Goal: Contribute content

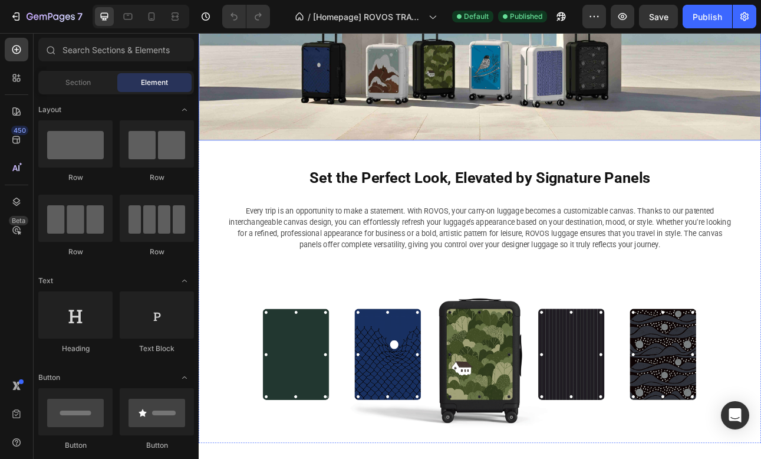
scroll to position [304, 0]
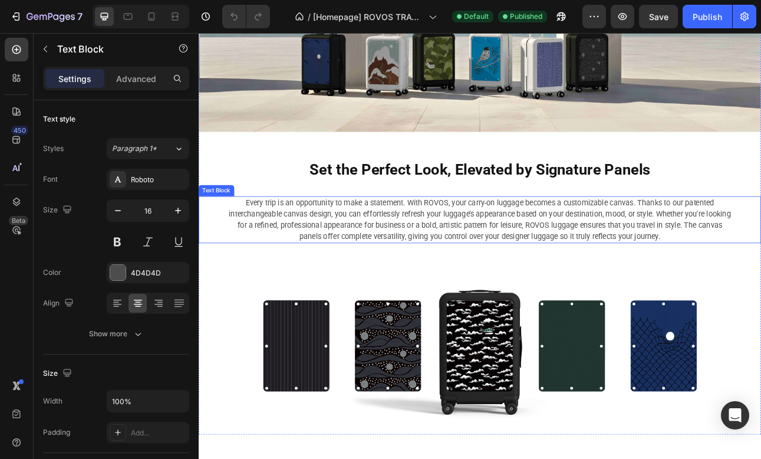
click at [565, 249] on p "Every trip is an opportunity to make a statement. With ROVOS, your carry-on lug…" at bounding box center [552, 267] width 633 height 57
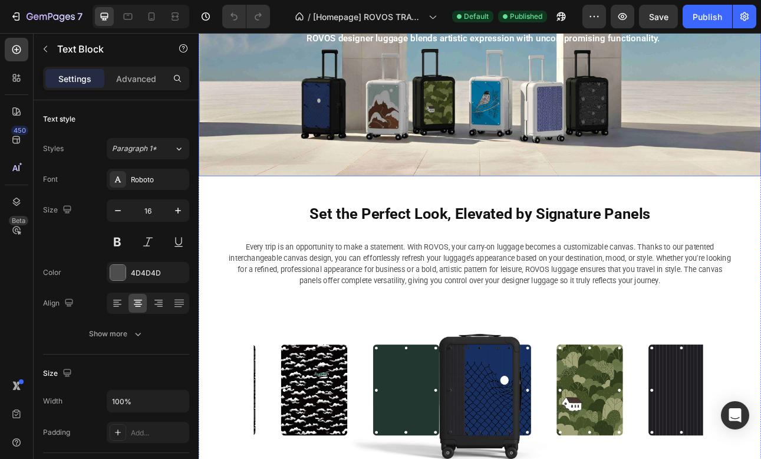
scroll to position [356, 0]
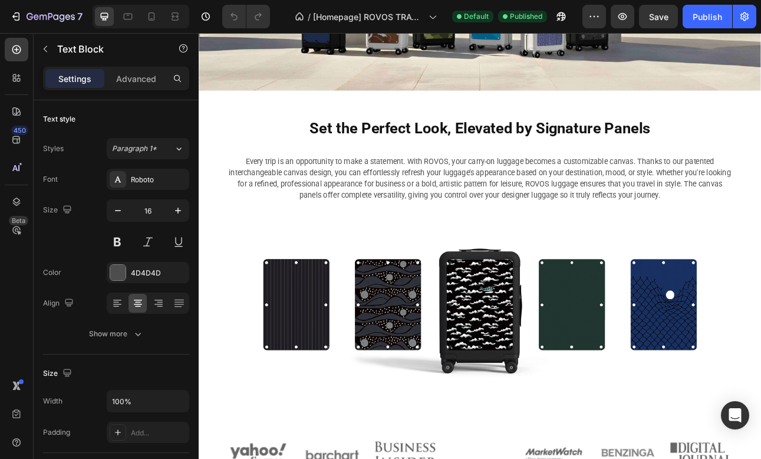
click at [556, 228] on p "Every trip is an opportunity to make a statement. With ROVOS, your carry-on lug…" at bounding box center [552, 216] width 633 height 57
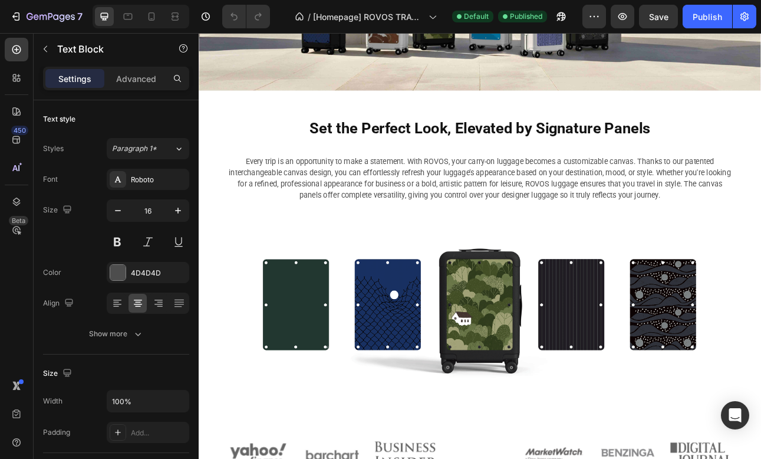
click at [540, 231] on p "Every trip is an opportunity to make a statement. With ROVOS, your carry-on lug…" at bounding box center [552, 216] width 633 height 57
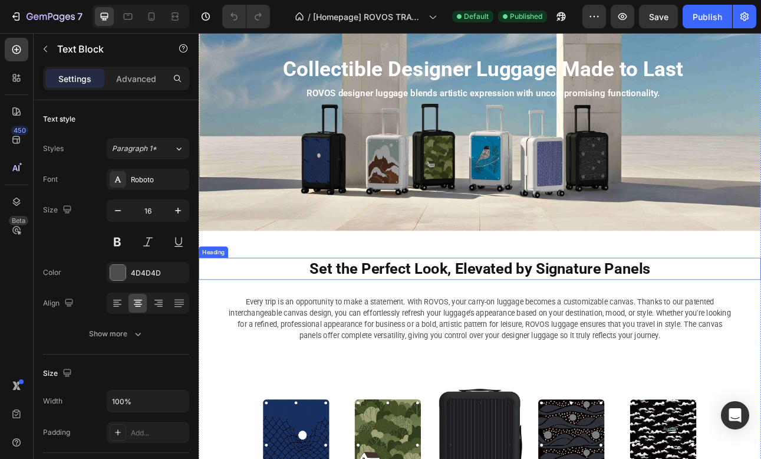
scroll to position [183, 0]
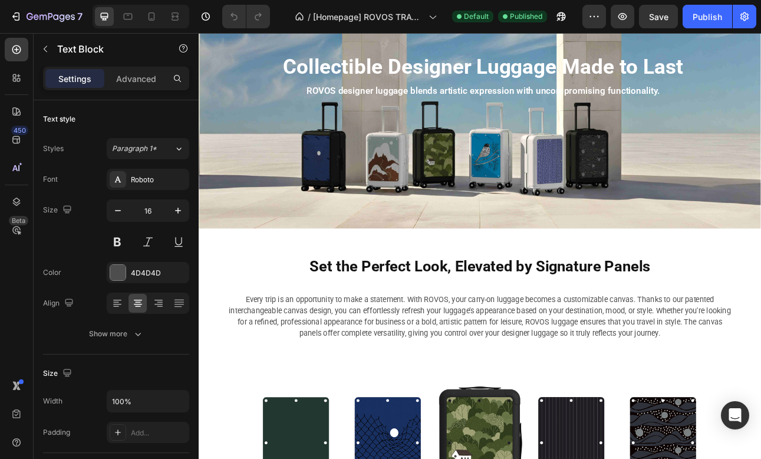
click at [578, 387] on p "Every trip is an opportunity to make a statement. With ROVOS, your carry-on lug…" at bounding box center [552, 389] width 633 height 57
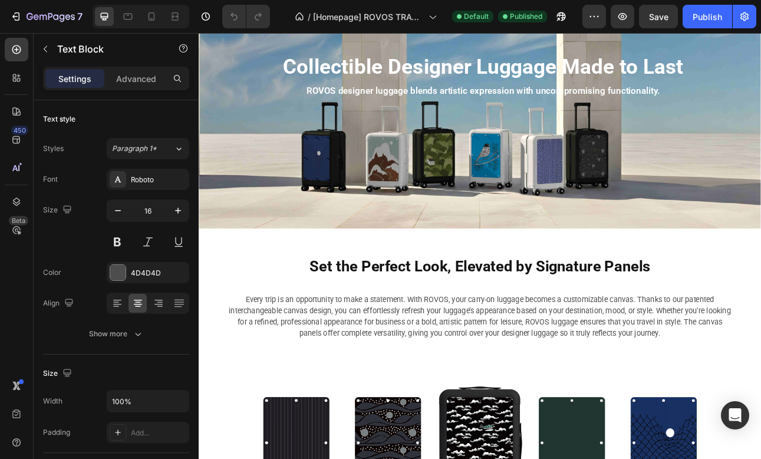
click at [578, 387] on p "Every trip is an opportunity to make a statement. With ROVOS, your carry-on lug…" at bounding box center [552, 389] width 633 height 57
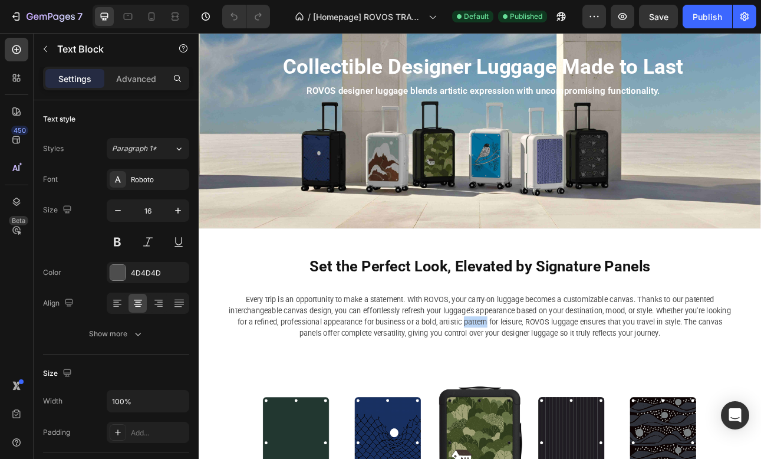
click at [578, 387] on p "Every trip is an opportunity to make a statement. With ROVOS, your carry-on lug…" at bounding box center [552, 389] width 633 height 57
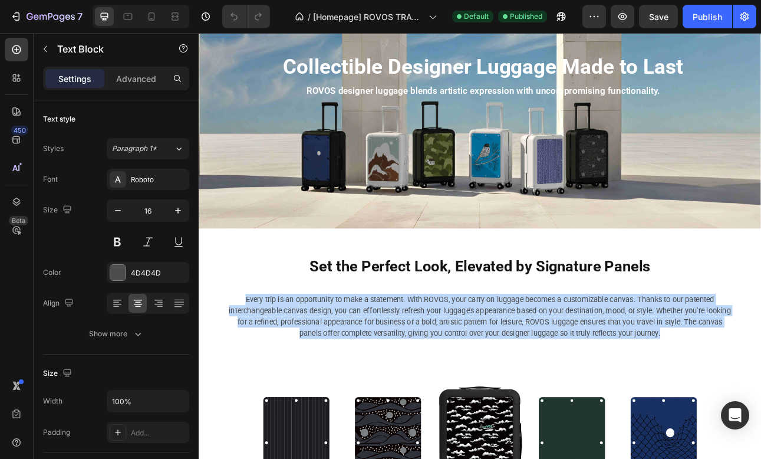
click at [578, 387] on p "Every trip is an opportunity to make a statement. With ROVOS, your carry-on lug…" at bounding box center [552, 389] width 633 height 57
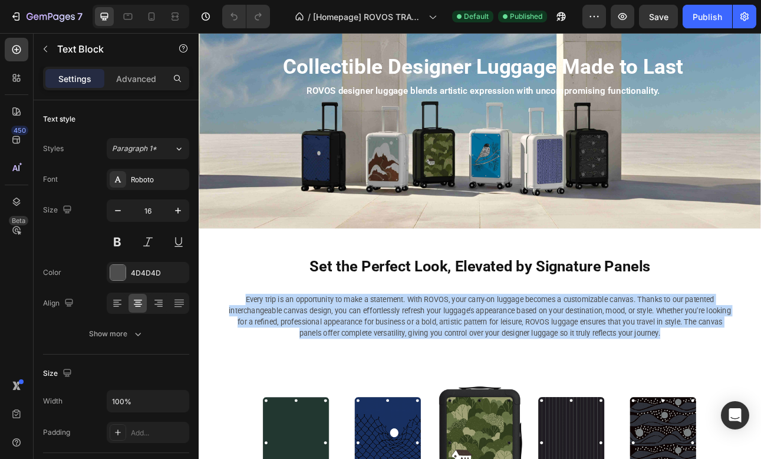
click at [578, 387] on p "Every trip is an opportunity to make a statement. With ROVOS, your carry-on lug…" at bounding box center [552, 389] width 633 height 57
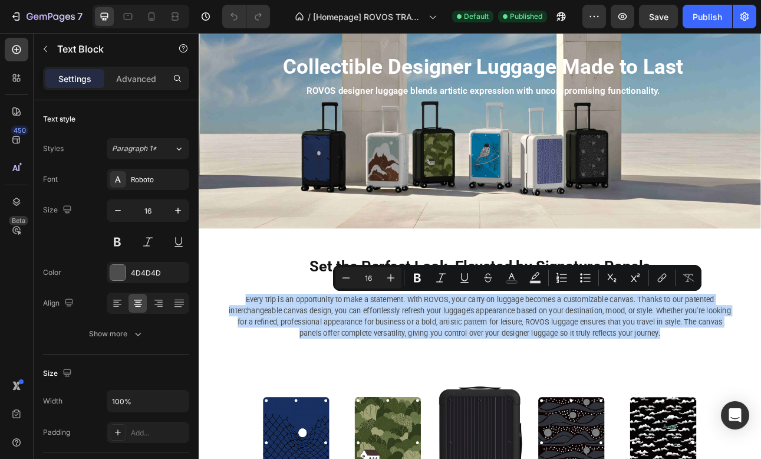
copy p "Every trip is an opportunity to make a statement. With ROVOS, your carry-on lug…"
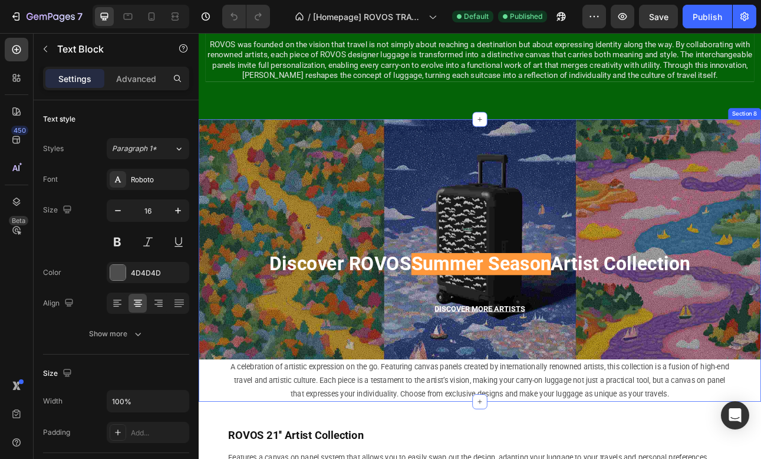
scroll to position [1449, 0]
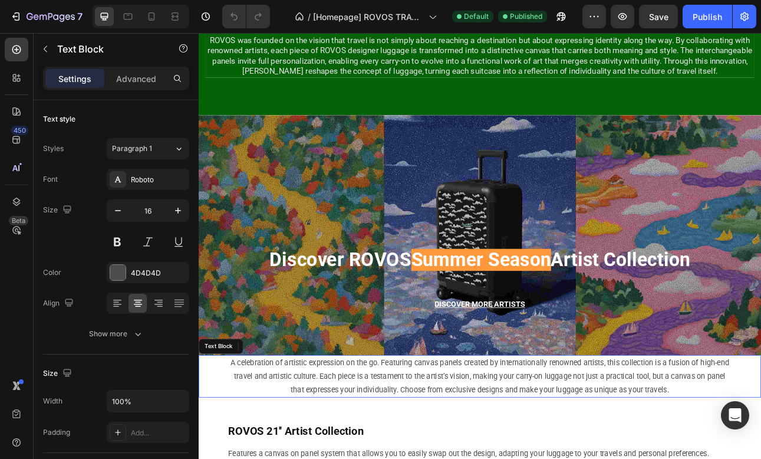
click at [372, 458] on p "A celebration of artistic expression on the go. Featuring canvas panels created…" at bounding box center [552, 464] width 633 height 51
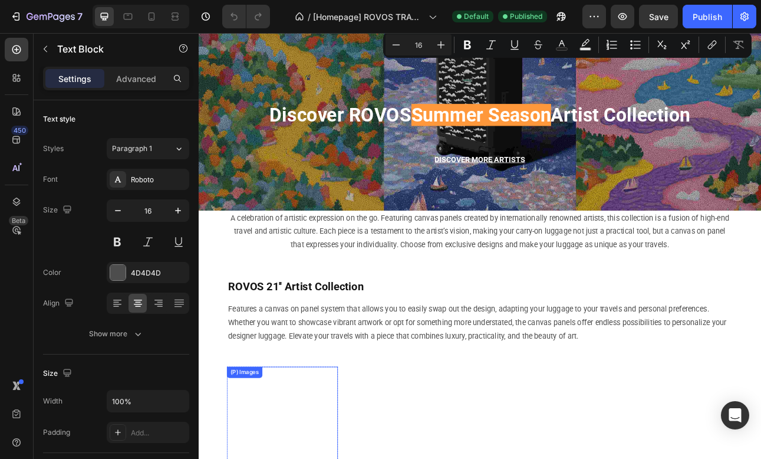
scroll to position [1602, 0]
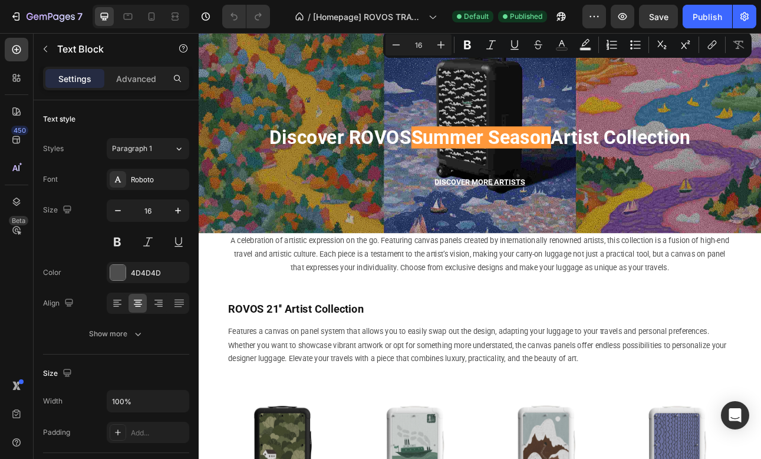
click at [438, 311] on p "A celebration of artistic expression on the go. Featuring canvas panels created…" at bounding box center [552, 311] width 633 height 51
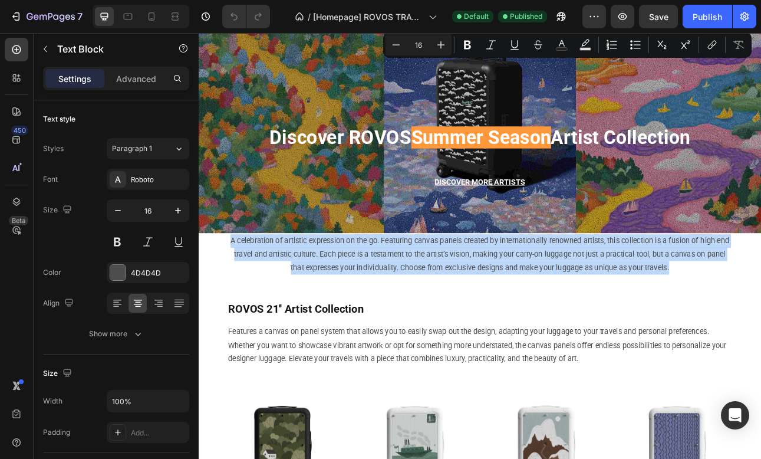
click at [438, 311] on p "A celebration of artistic expression on the go. Featuring canvas panels created…" at bounding box center [552, 311] width 633 height 51
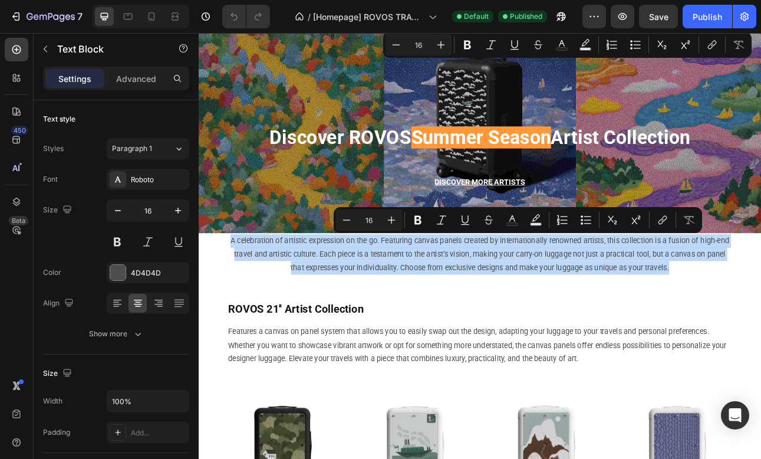
copy p "A celebration of artistic expression on the go. Featuring canvas panels created…"
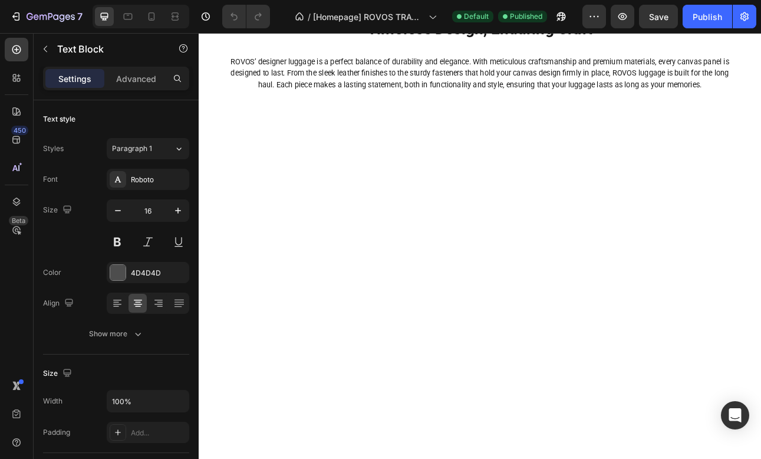
scroll to position [3837, 0]
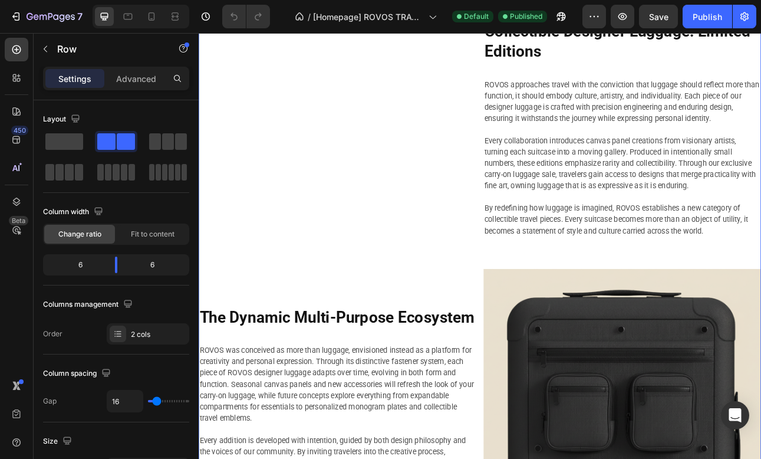
scroll to position [6232, 0]
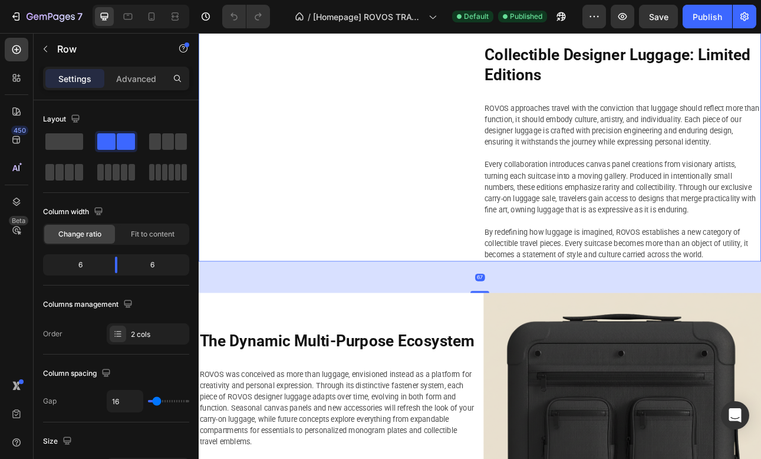
click at [555, 208] on div "Image Collectible Designer Luggage: Limited Editions Heading ROVOS approaches t…" at bounding box center [553, 160] width 708 height 320
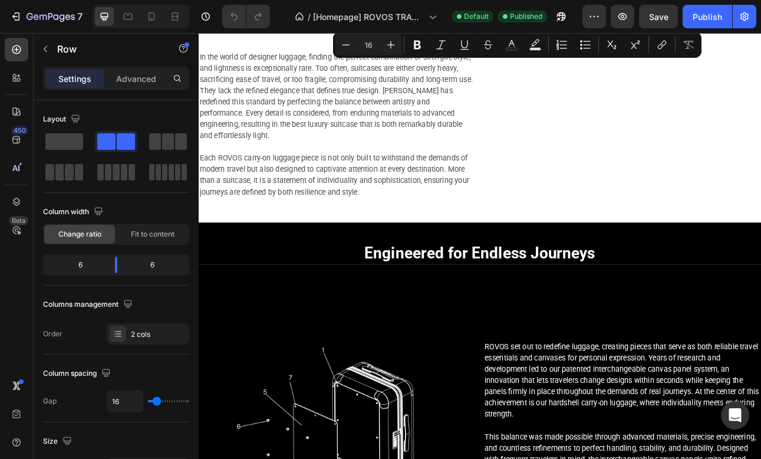
scroll to position [5349, 0]
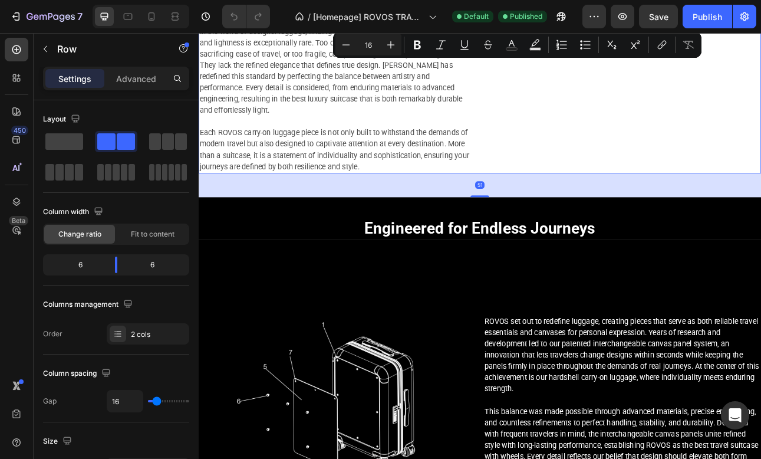
click at [553, 209] on div "The Harmony of Style, Strength, and Lightness Heading In the world of designer …" at bounding box center [553, 62] width 708 height 294
click at [559, 239] on div "51" at bounding box center [553, 224] width 708 height 30
click at [555, 209] on div "The Harmony of Style, Strength, and Lightness Heading In the world of designer …" at bounding box center [553, 62] width 708 height 294
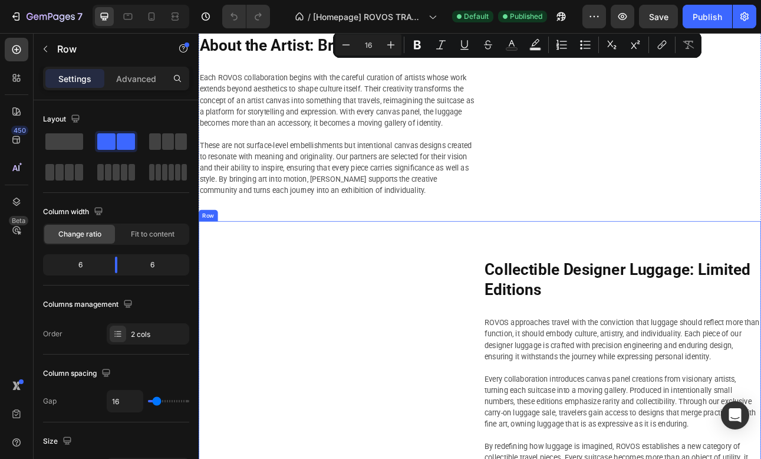
scroll to position [6062, 0]
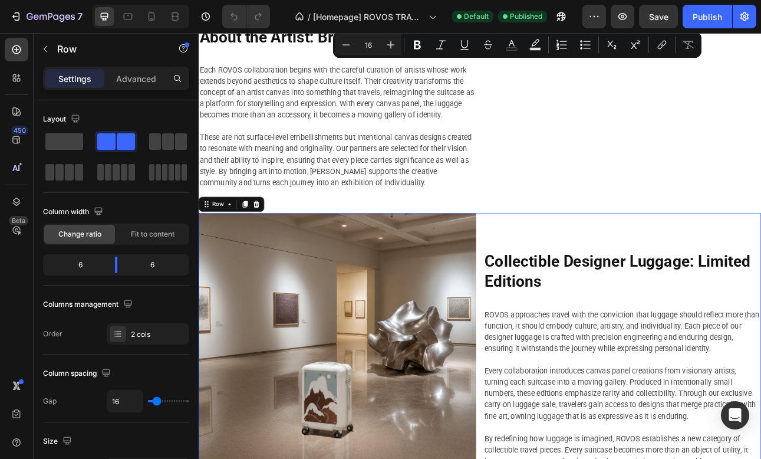
click at [553, 424] on div "Image Collectible Designer Luggage: Limited Editions Heading ROVOS approaches t…" at bounding box center [553, 432] width 708 height 344
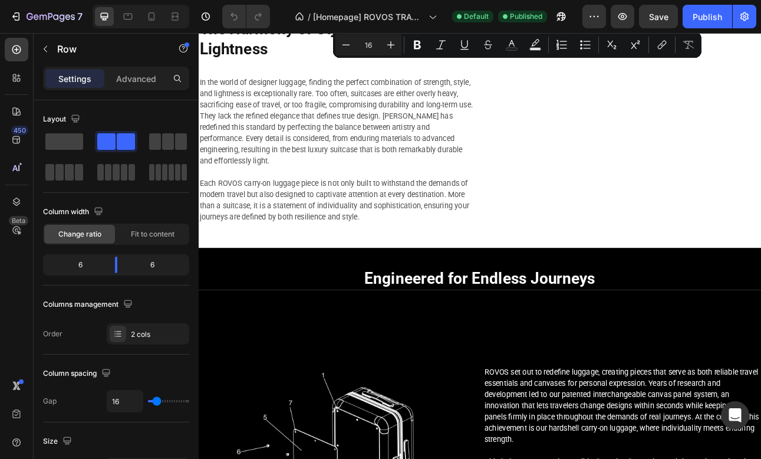
scroll to position [5200, 0]
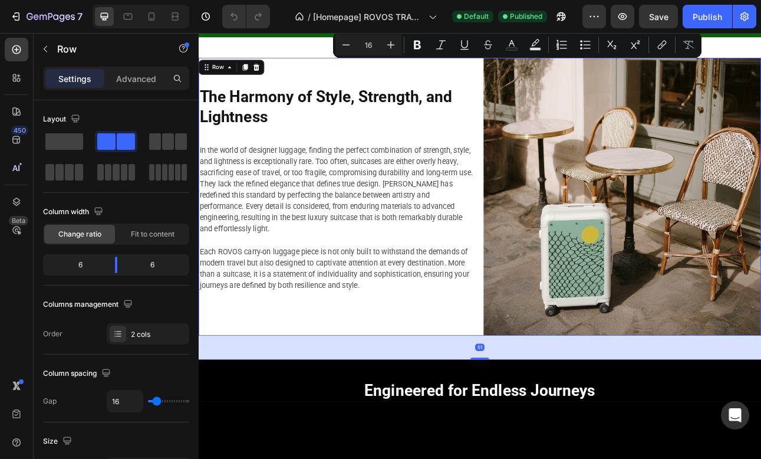
click at [554, 400] on div "The Harmony of Style, Strength, and Lightness Heading In the world of designer …" at bounding box center [553, 238] width 708 height 349
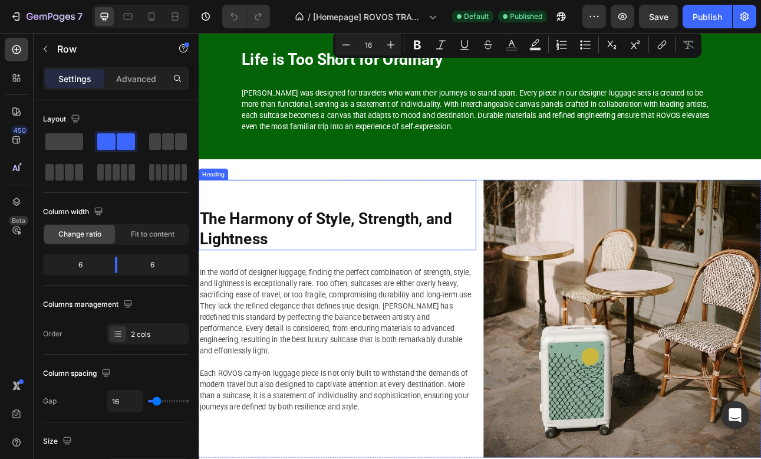
scroll to position [5108, 0]
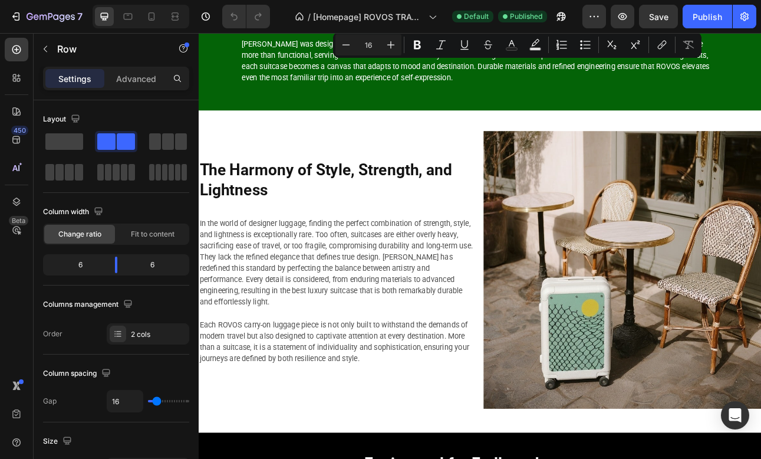
click at [554, 458] on div "The Harmony of Style, Strength, and Lightness Heading In the world of designer …" at bounding box center [553, 330] width 708 height 349
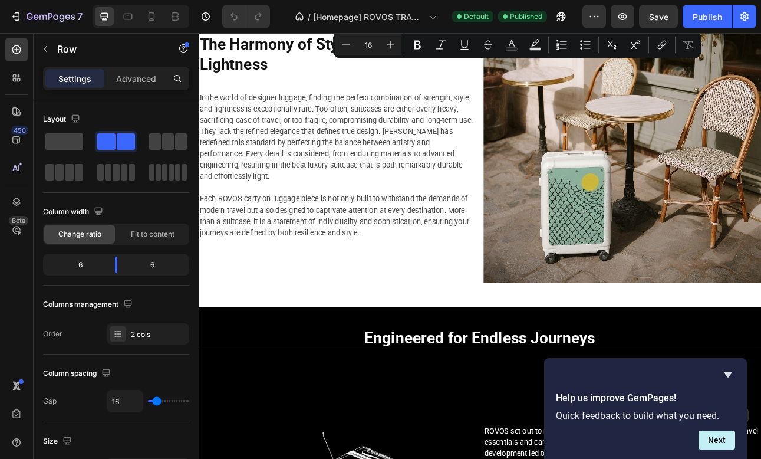
scroll to position [5267, 0]
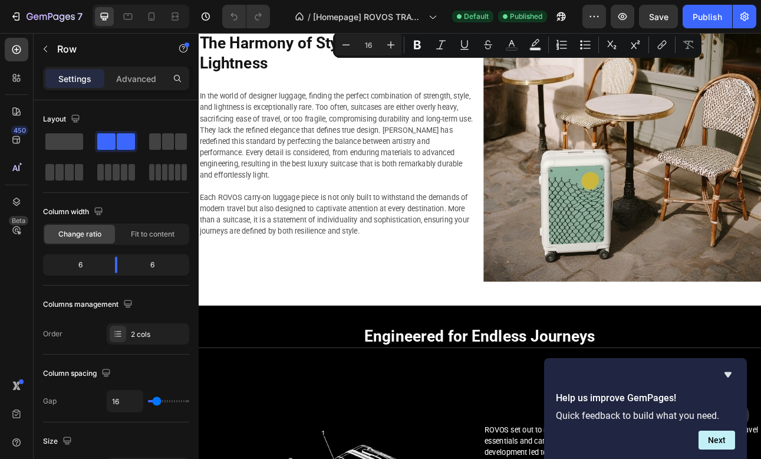
click at [553, 318] on div "The Harmony of Style, Strength, and Lightness Heading In the world of designer …" at bounding box center [553, 170] width 708 height 349
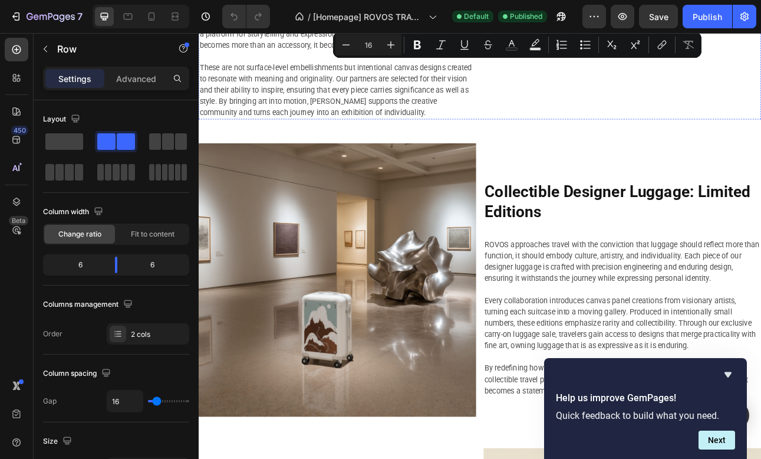
scroll to position [6220, 0]
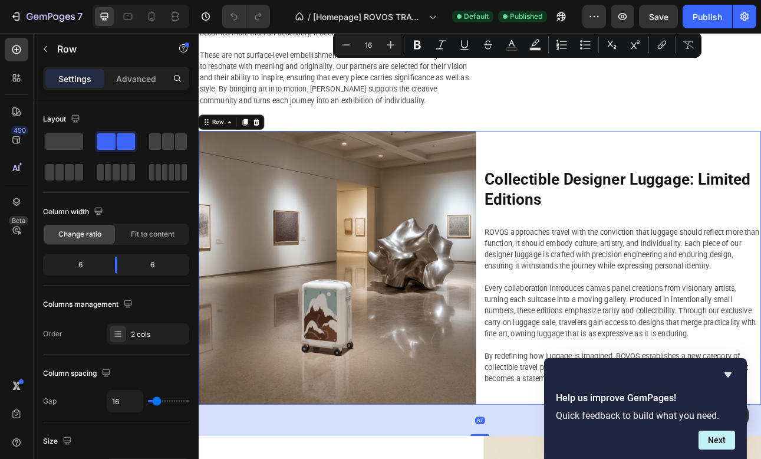
click at [553, 363] on div "Image Collectible Designer Luggage: Limited Editions Heading ROVOS approaches t…" at bounding box center [553, 328] width 708 height 344
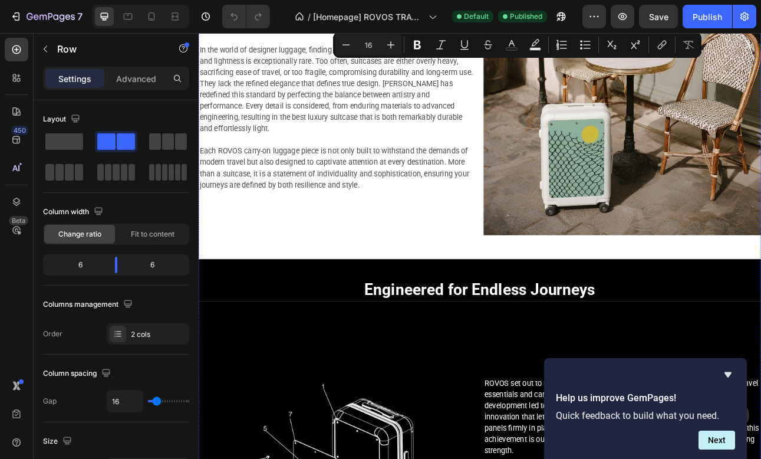
scroll to position [5317, 0]
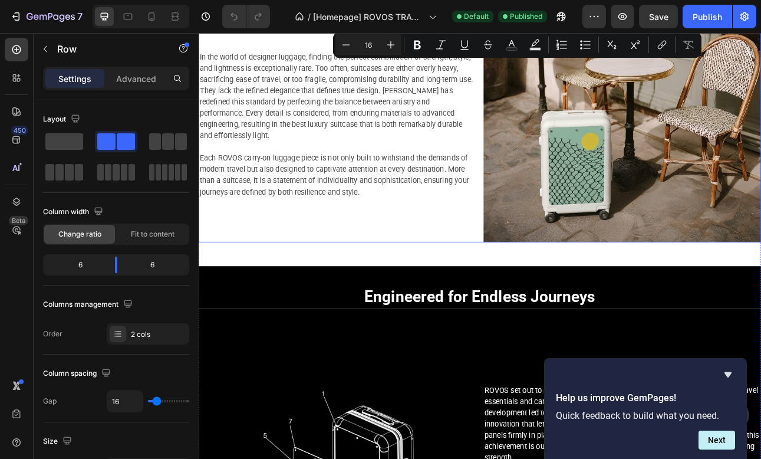
click at [552, 249] on div "The Harmony of Style, Strength, and Lightness Heading In the world of designer …" at bounding box center [553, 121] width 708 height 349
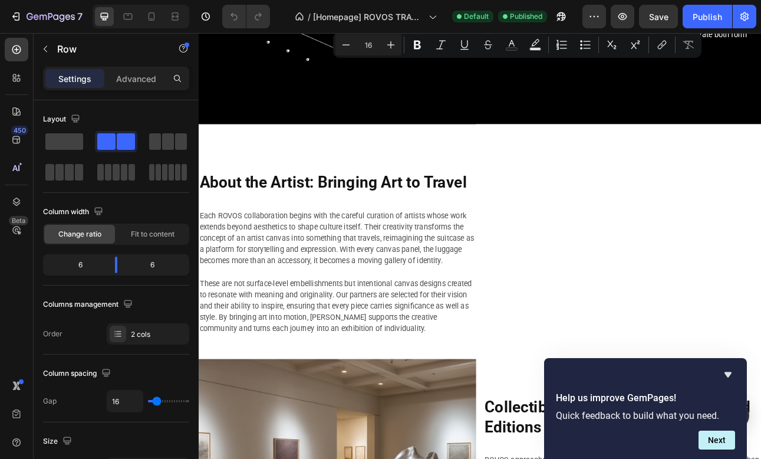
scroll to position [5935, 0]
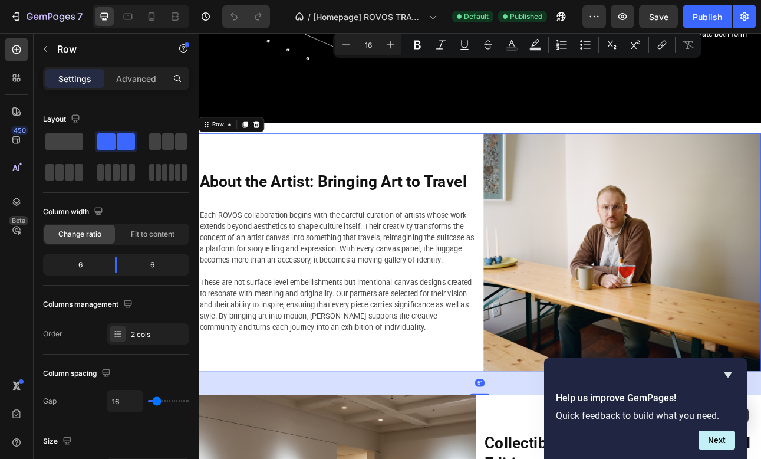
click at [556, 222] on div "About the Artist: Bringing Art to Travel Heading Each ROVOS collaboration begin…" at bounding box center [553, 308] width 708 height 299
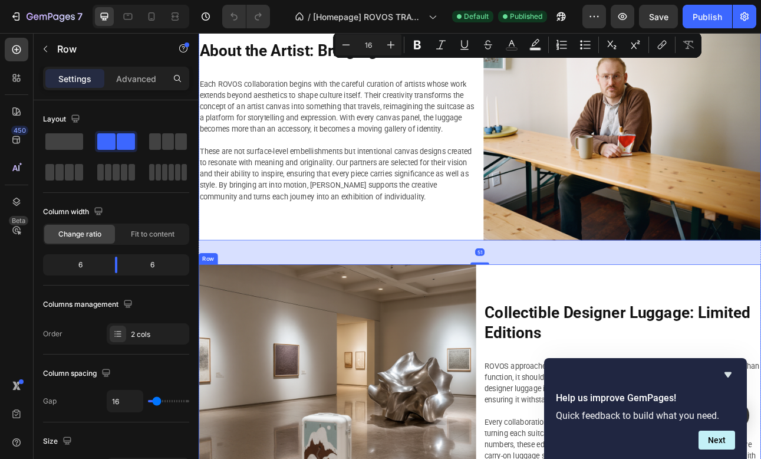
click at [559, 343] on div "Collectible Designer Luggage: Limited Editions Heading" at bounding box center [731, 374] width 349 height 100
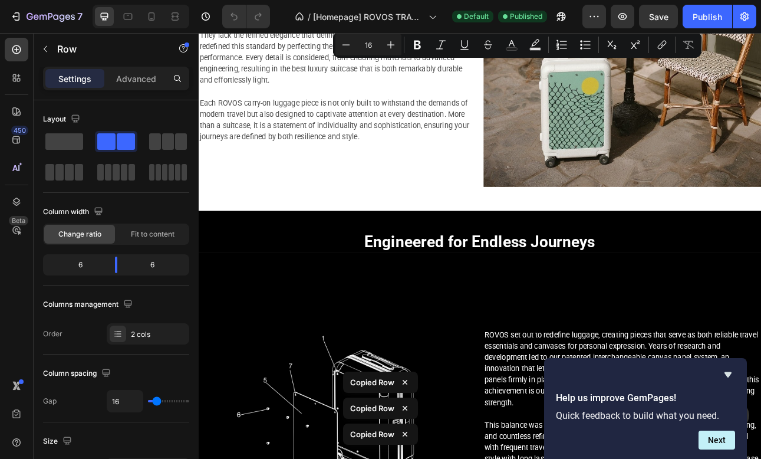
scroll to position [5313, 0]
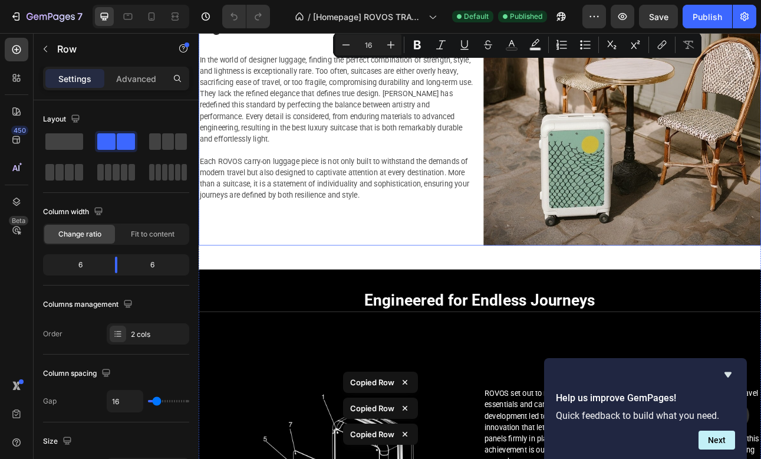
click at [549, 268] on div "The Harmony of Style, Strength, and Lightness Heading In the world of designer …" at bounding box center [553, 125] width 708 height 349
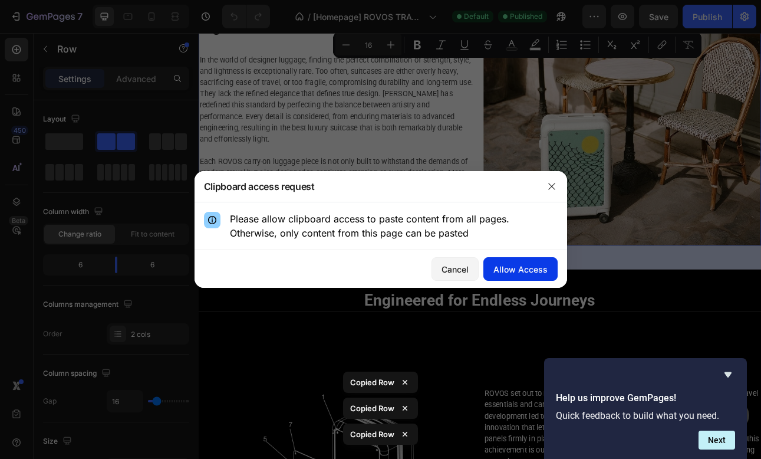
click at [512, 266] on div "Allow Access" at bounding box center [521, 269] width 54 height 12
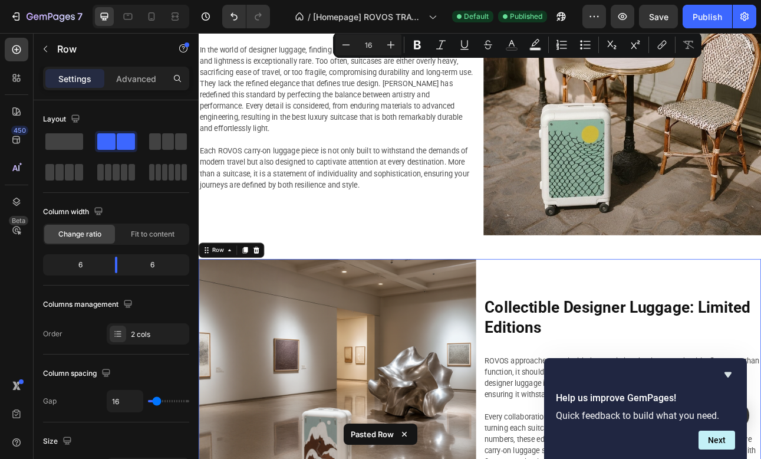
scroll to position [5309, 0]
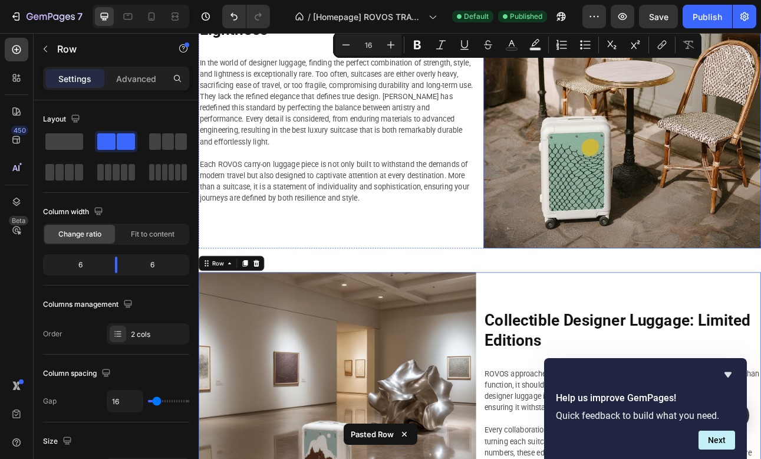
click at [559, 280] on img at bounding box center [731, 129] width 349 height 349
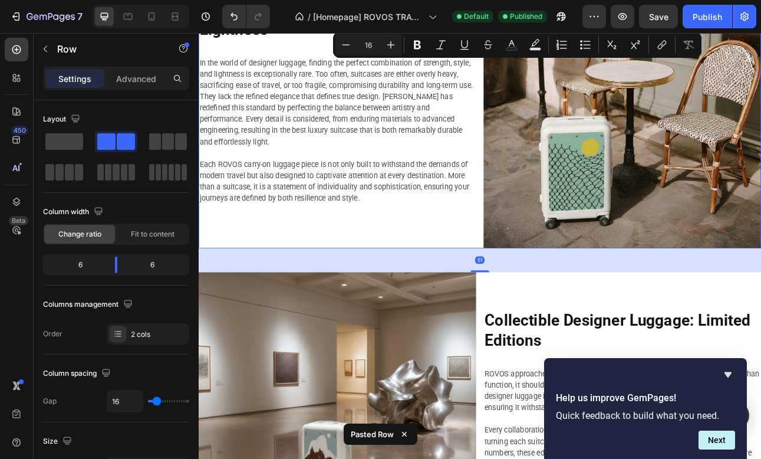
click at [543, 286] on div "The Harmony of Style, Strength, and Lightness Heading In the world of designer …" at bounding box center [373, 129] width 349 height 349
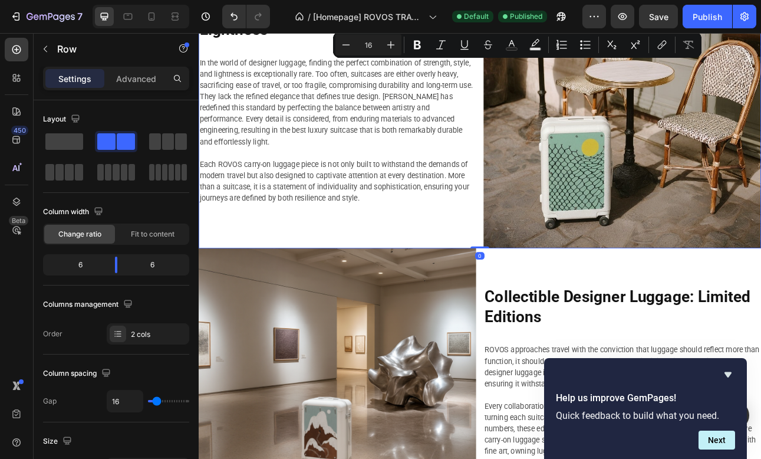
drag, startPoint x: 552, startPoint y: 331, endPoint x: 552, endPoint y: 277, distance: 54.3
click at [552, 277] on div "The Harmony of Style, Strength, and Lightness Heading In the world of designer …" at bounding box center [553, 129] width 708 height 349
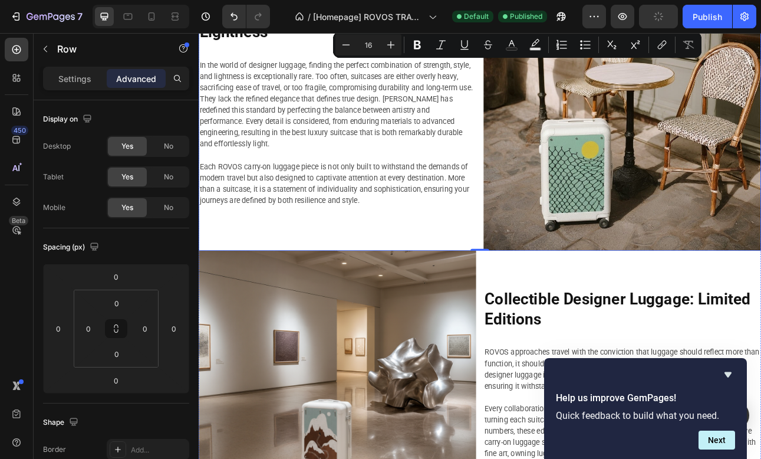
scroll to position [5283, 0]
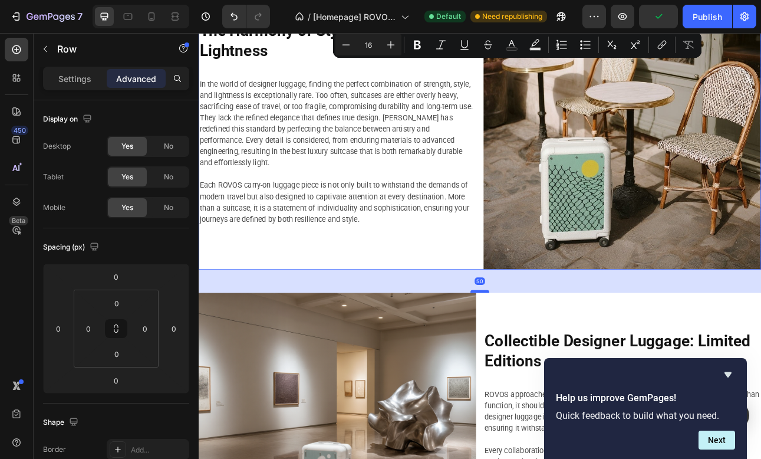
drag, startPoint x: 553, startPoint y: 329, endPoint x: 553, endPoint y: 358, distance: 29.5
click at [553, 358] on div at bounding box center [553, 358] width 24 height 4
type input "50"
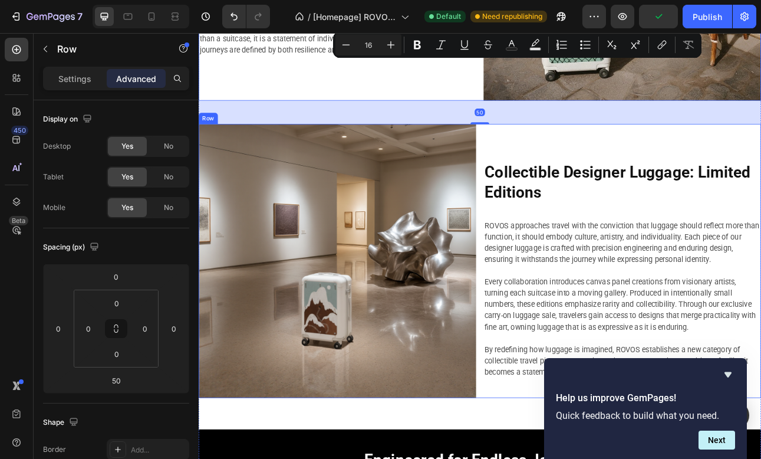
scroll to position [5568, 0]
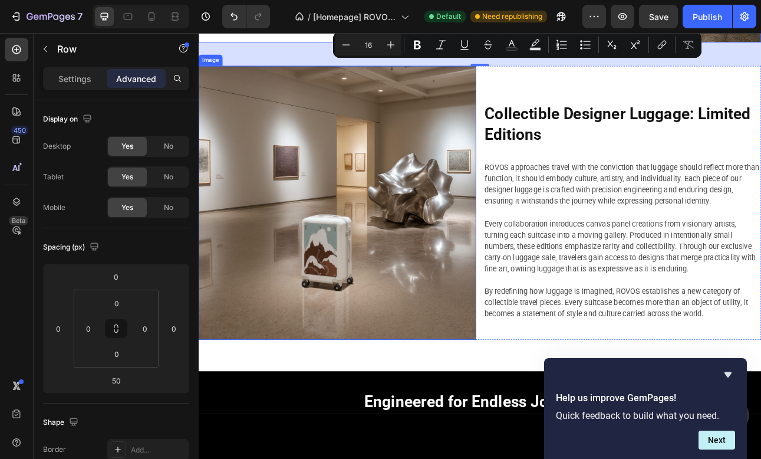
click at [544, 400] on img at bounding box center [373, 246] width 349 height 344
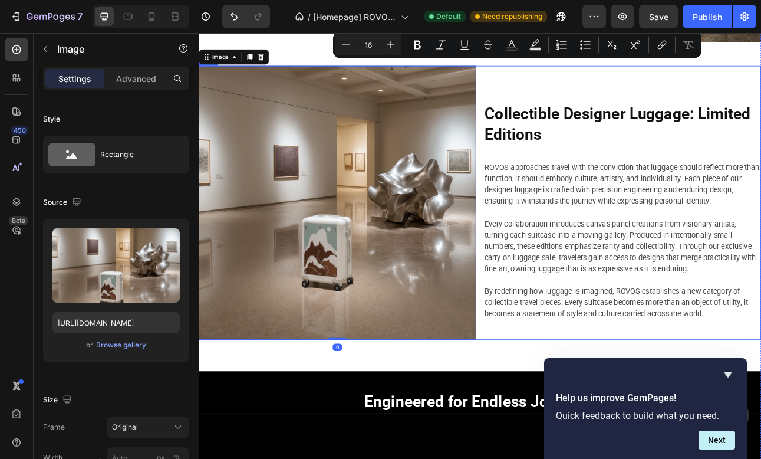
click at [559, 408] on div "Collectible Designer Luggage: Limited Editions Heading ROVOS approaches travel …" at bounding box center [731, 246] width 349 height 344
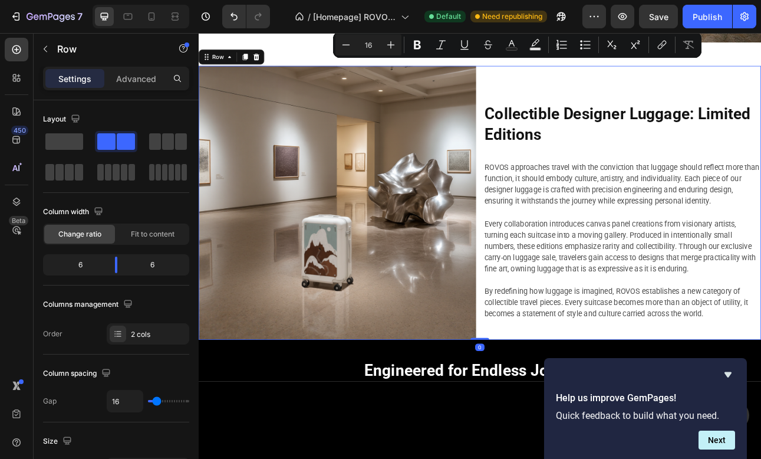
drag, startPoint x: 553, startPoint y: 456, endPoint x: 548, endPoint y: 357, distance: 99.2
click at [548, 357] on div "Image Collectible Designer Luggage: Limited Editions Heading ROVOS approaches t…" at bounding box center [553, 246] width 708 height 344
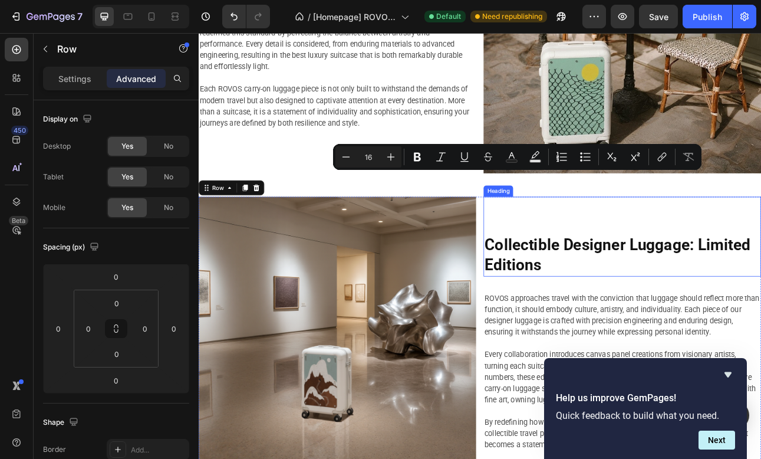
scroll to position [5412, 0]
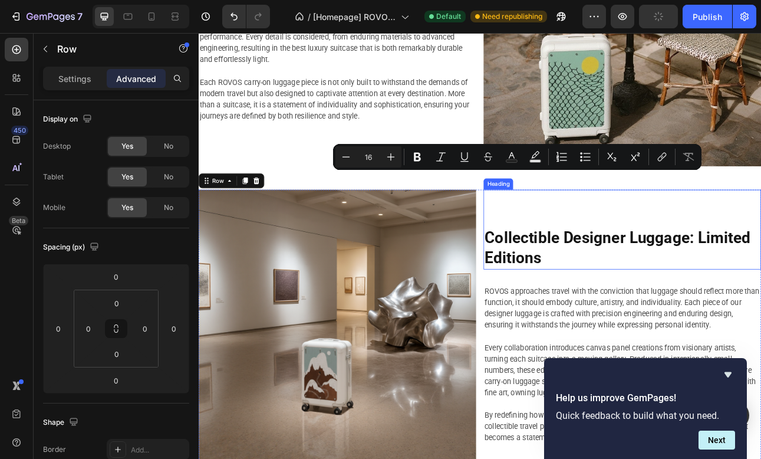
click at [618, 297] on strong "Collectible Designer Luggage: Limited Editions" at bounding box center [726, 303] width 335 height 48
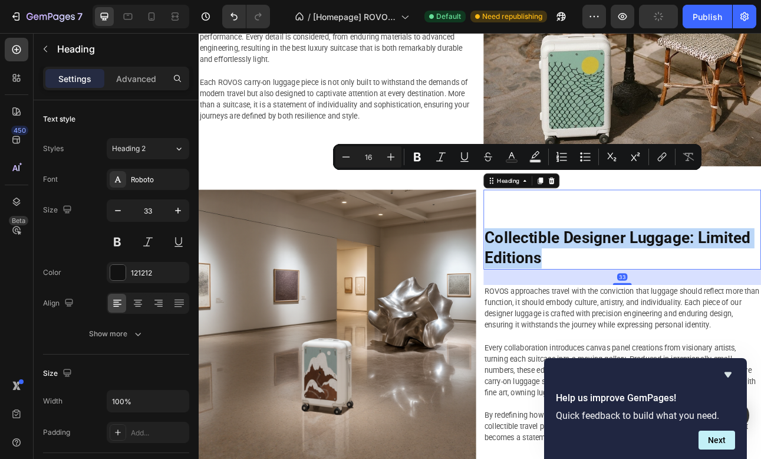
click at [618, 297] on strong "Collectible Designer Luggage: Limited Editions" at bounding box center [726, 303] width 335 height 48
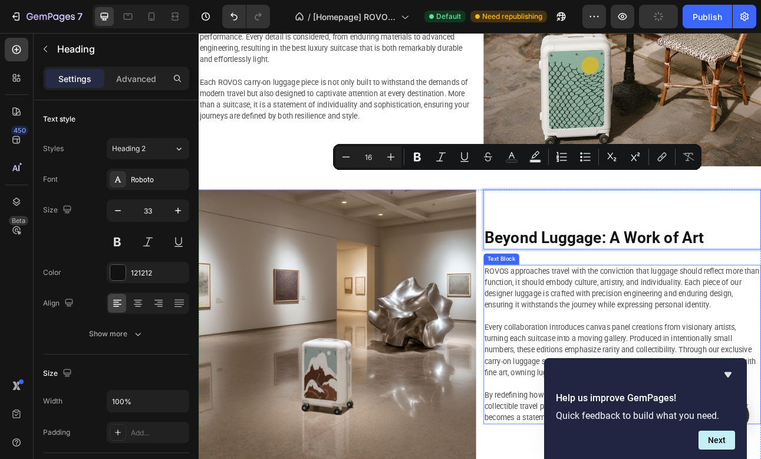
click at [636, 339] on p "ROVOS approaches travel with the conviction that luggage should reflect more th…" at bounding box center [732, 354] width 347 height 57
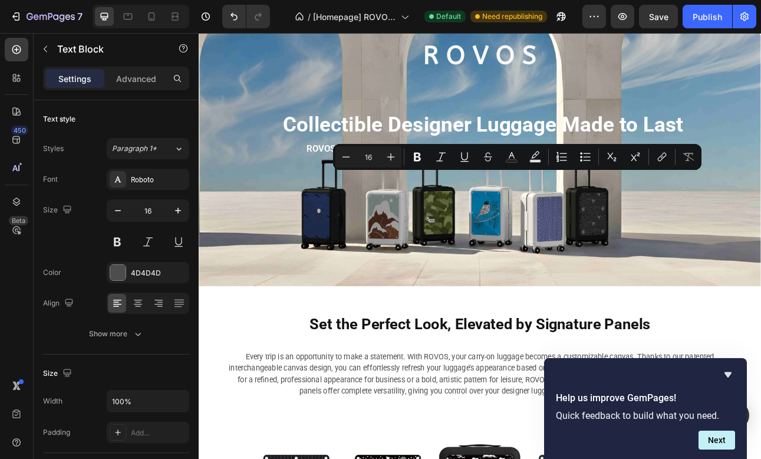
scroll to position [147, 0]
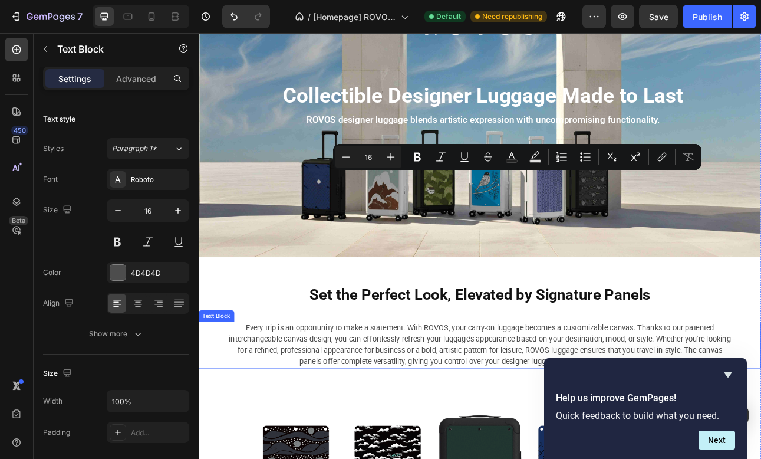
click at [501, 410] on p "Every trip is an opportunity to make a statement. With ROVOS, your carry-on lug…" at bounding box center [552, 425] width 633 height 57
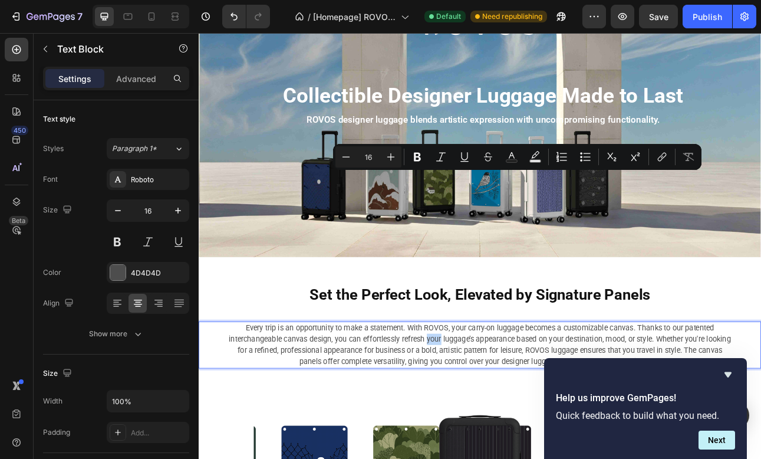
click at [501, 410] on p "Every trip is an opportunity to make a statement. With ROVOS, your carry-on lug…" at bounding box center [552, 425] width 633 height 57
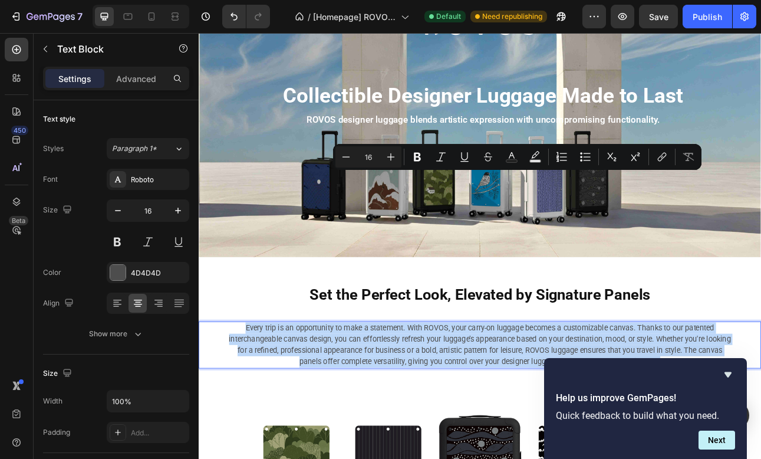
click at [501, 410] on p "Every trip is an opportunity to make a statement. With ROVOS, your carry-on lug…" at bounding box center [552, 425] width 633 height 57
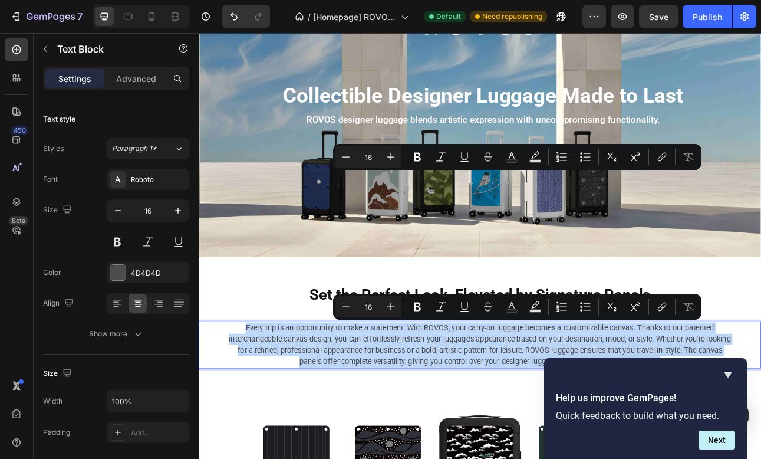
copy p "Every trip is an opportunity to make a statement. With ROVOS, your carry-on lug…"
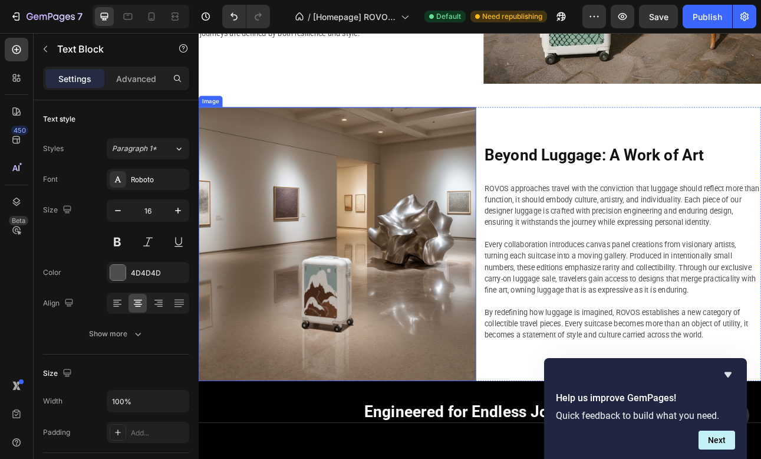
scroll to position [5237, 0]
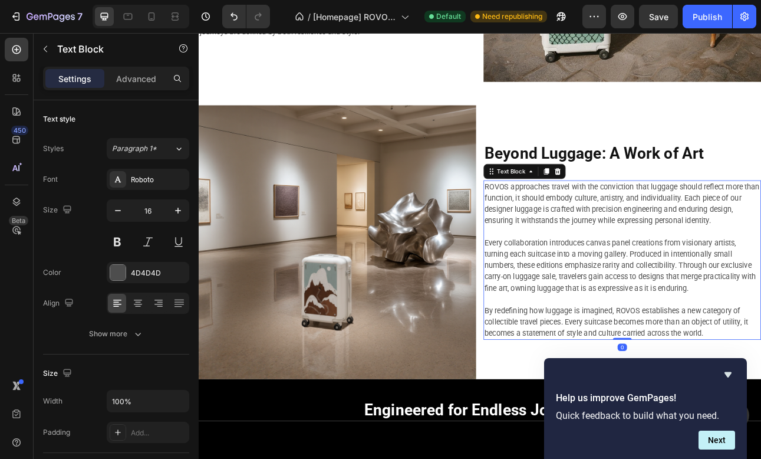
click at [669, 246] on p "ROVOS approaches travel with the conviction that luggage should reflect more th…" at bounding box center [732, 247] width 347 height 57
click at [651, 247] on p "ROVOS approaches travel with the conviction that luggage should reflect more th…" at bounding box center [732, 247] width 347 height 57
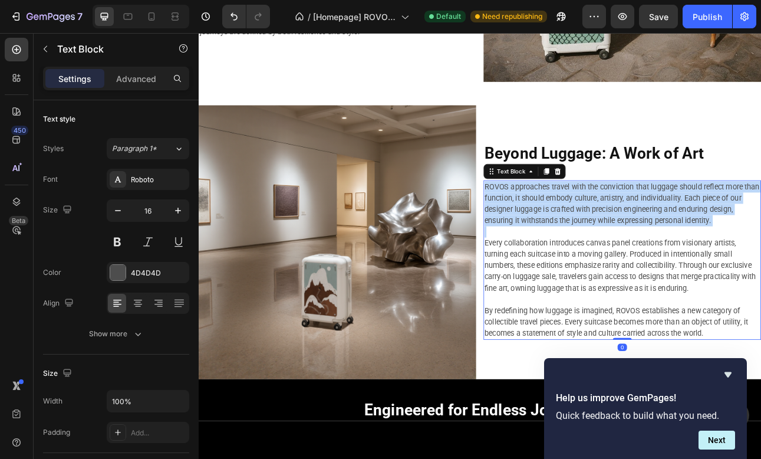
click at [651, 247] on p "ROVOS approaches travel with the conviction that luggage should reflect more th…" at bounding box center [732, 247] width 347 height 57
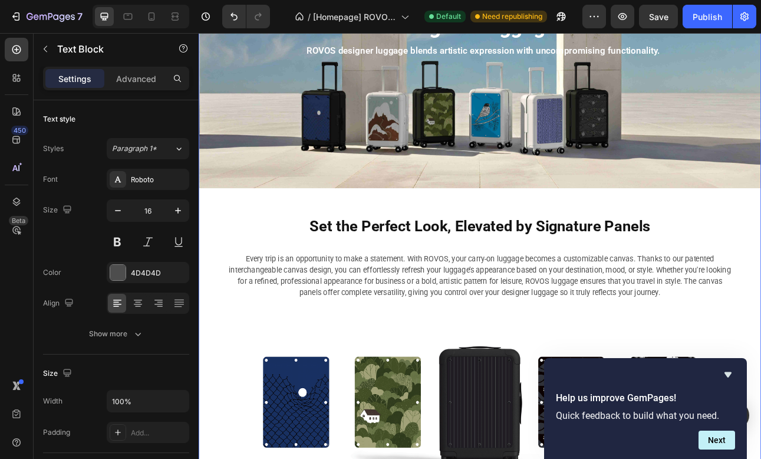
scroll to position [258, 0]
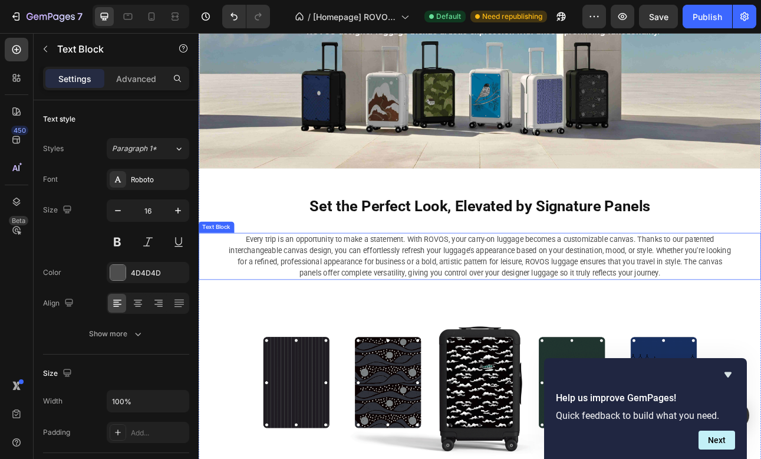
click at [521, 324] on p "Every trip is an opportunity to make a statement. With ROVOS, your carry-on lug…" at bounding box center [552, 313] width 633 height 57
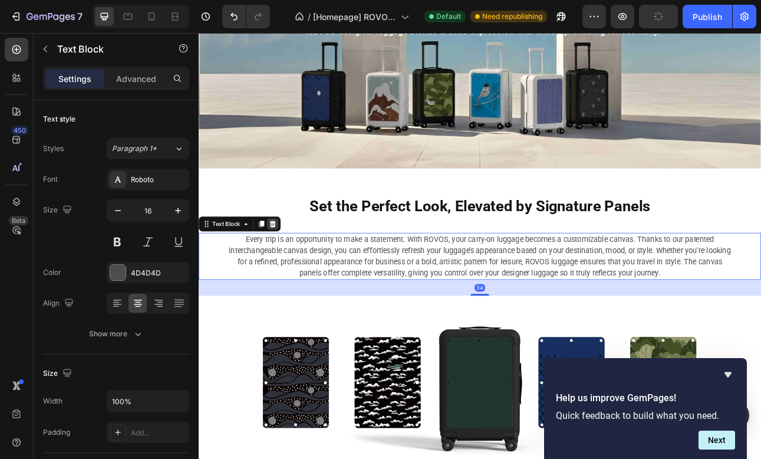
click at [295, 275] on icon at bounding box center [291, 272] width 9 height 9
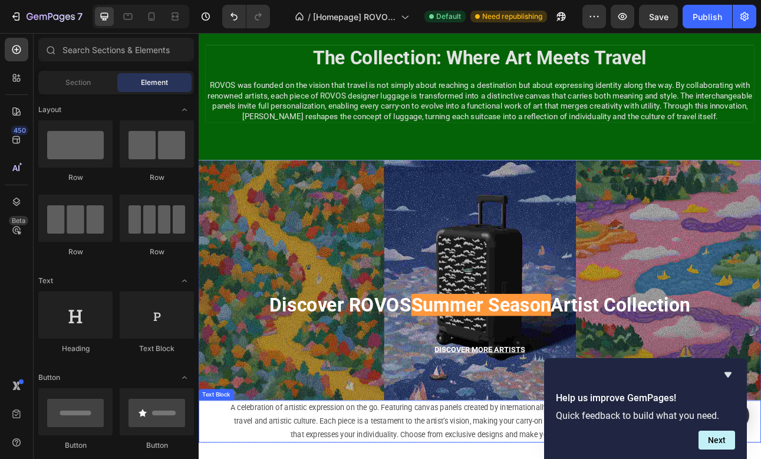
scroll to position [1665, 0]
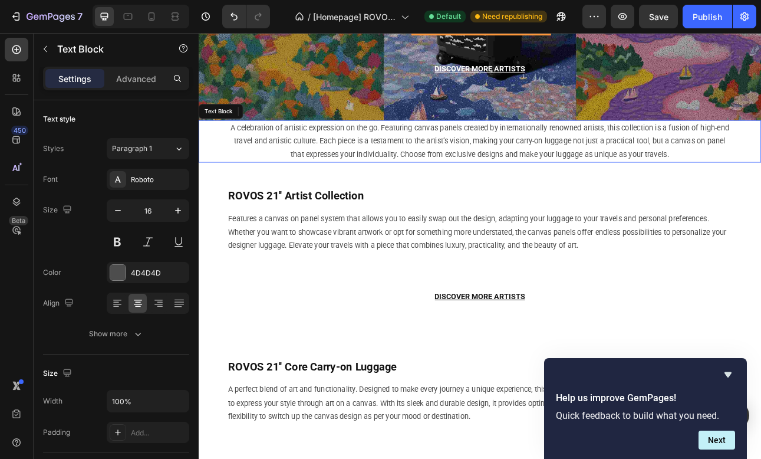
click at [514, 178] on p "A celebration of artistic expression on the go. Featuring canvas panels created…" at bounding box center [552, 169] width 633 height 51
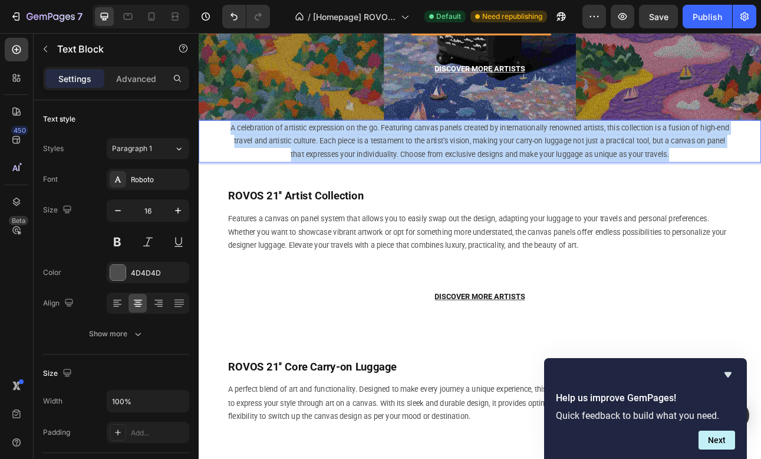
click at [514, 178] on p "A celebration of artistic expression on the go. Featuring canvas panels created…" at bounding box center [552, 169] width 633 height 51
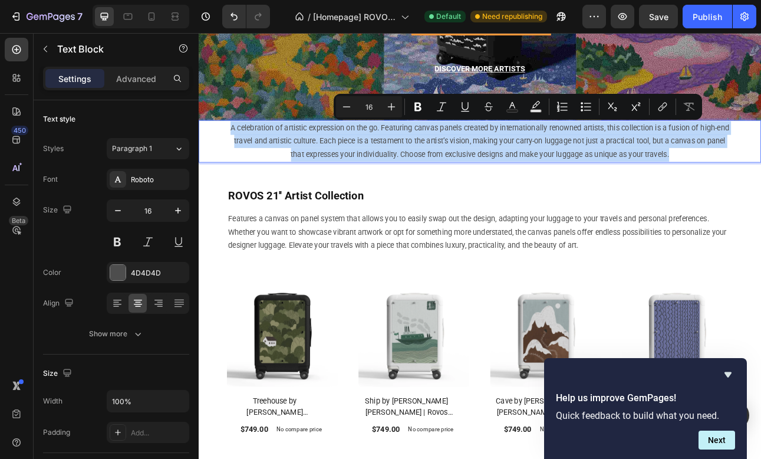
copy p "A celebration of artistic expression on the go. Featuring canvas panels created…"
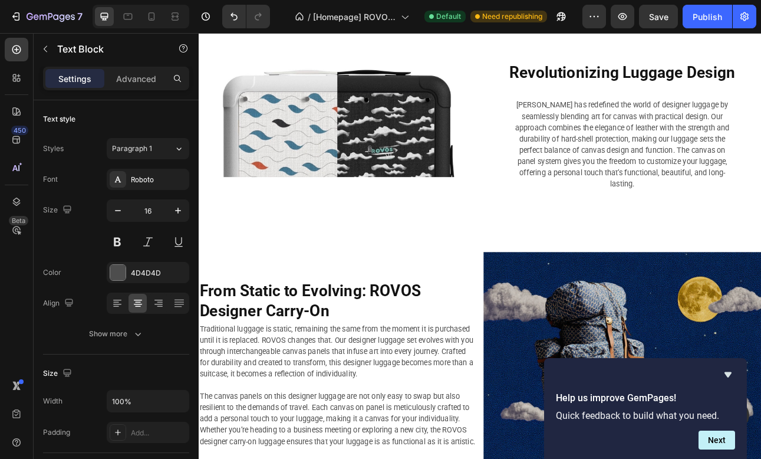
scroll to position [3358, 0]
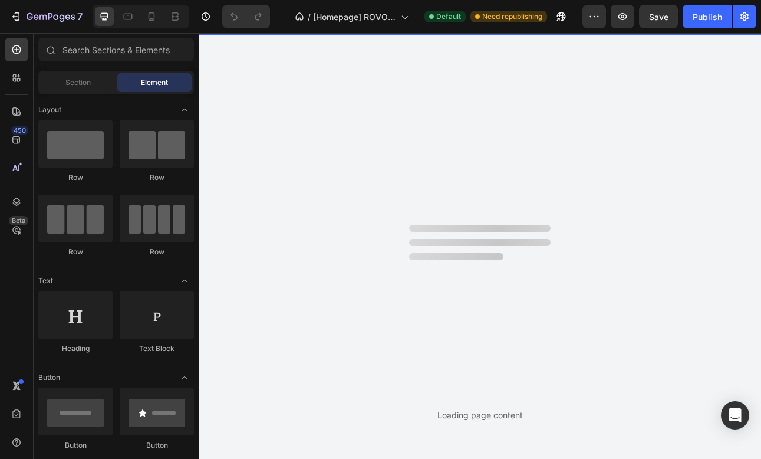
click at [391, 196] on div "Loading page content" at bounding box center [480, 246] width 563 height 426
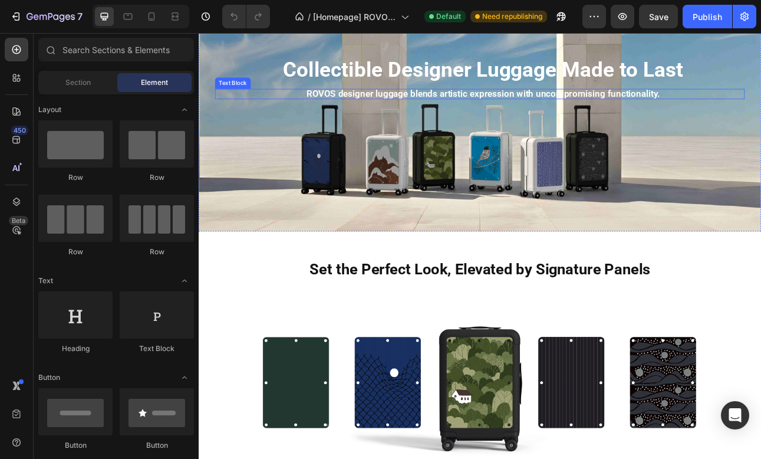
scroll to position [270, 0]
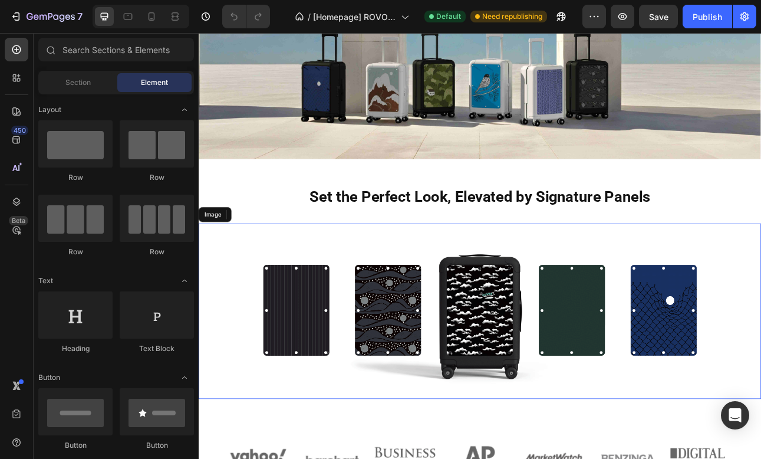
click at [582, 292] on img at bounding box center [553, 382] width 708 height 221
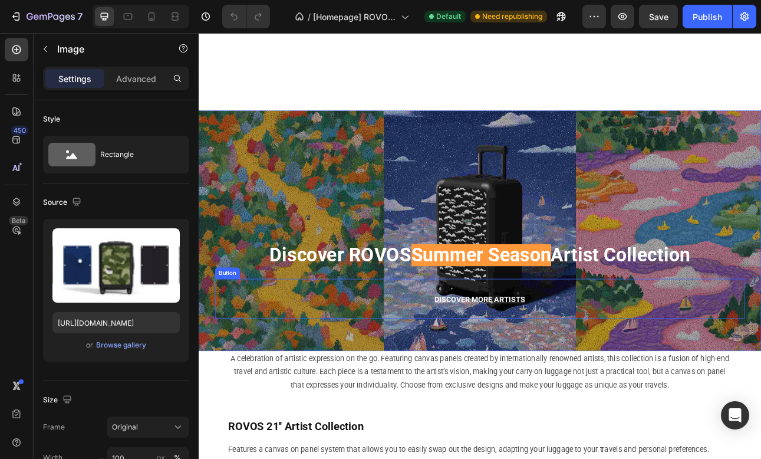
scroll to position [1572, 0]
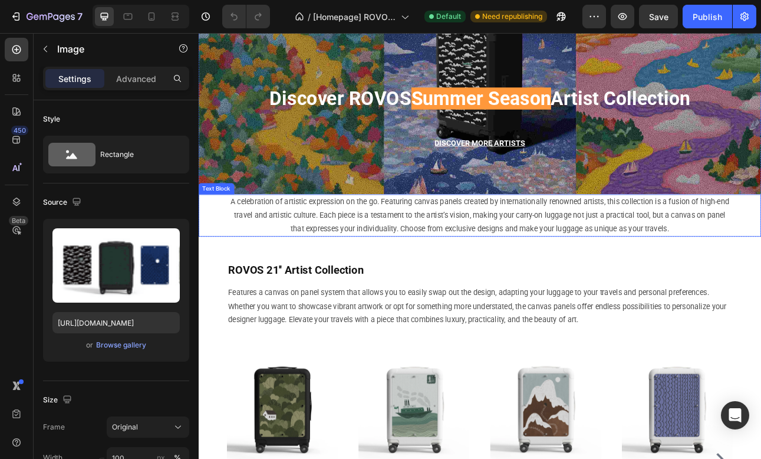
click at [553, 258] on p "A celebration of artistic expression on the go. Featuring canvas panels created…" at bounding box center [552, 262] width 633 height 51
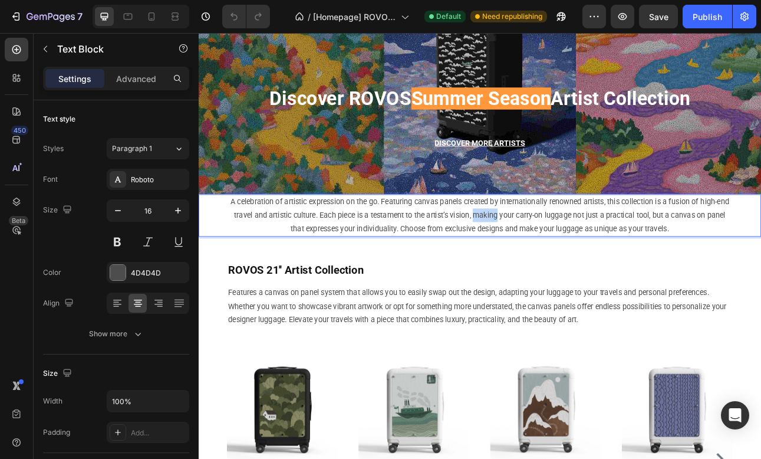
click at [553, 258] on p "A celebration of artistic expression on the go. Featuring canvas panels created…" at bounding box center [552, 262] width 633 height 51
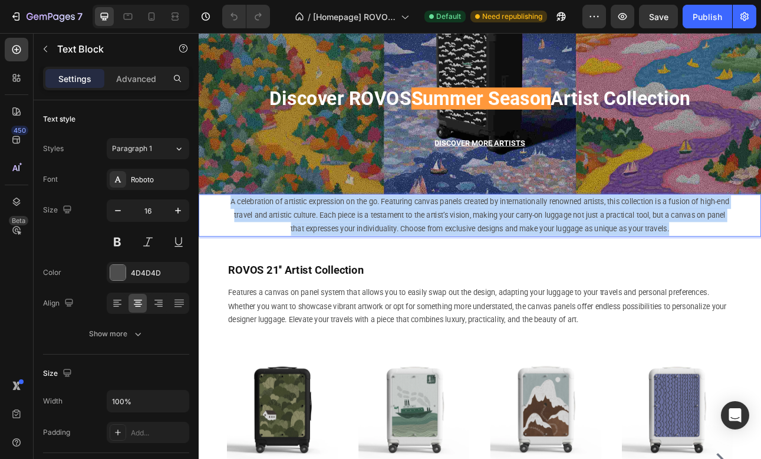
click at [553, 258] on p "A celebration of artistic expression on the go. Featuring canvas panels created…" at bounding box center [552, 262] width 633 height 51
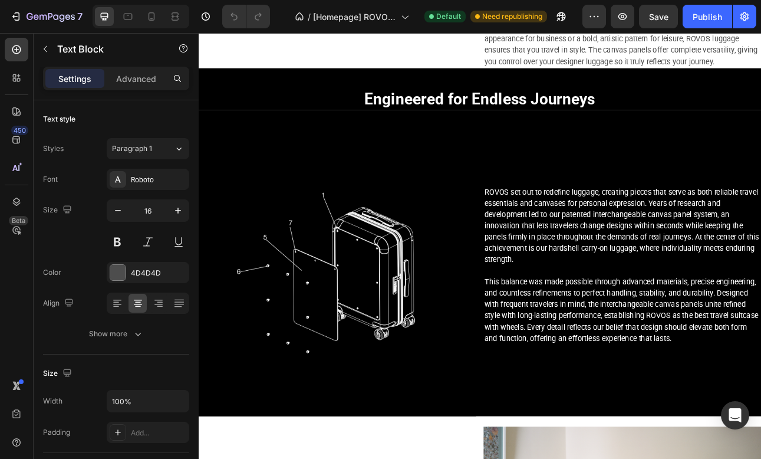
scroll to position [5566, 0]
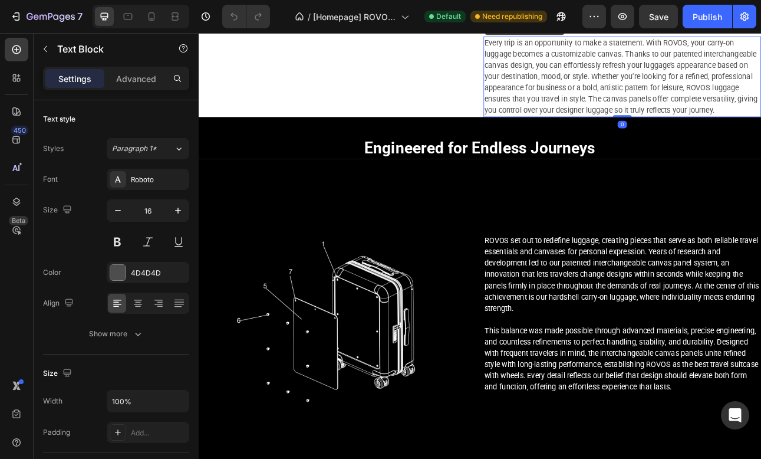
click at [694, 128] on p "Every trip is an opportunity to make a statement. With ROVOS, your carry-on lug…" at bounding box center [732, 87] width 347 height 99
click at [761, 137] on p "Every trip is an opportunity to make a statement. With ROVOS, your carry-on lug…" at bounding box center [732, 87] width 347 height 99
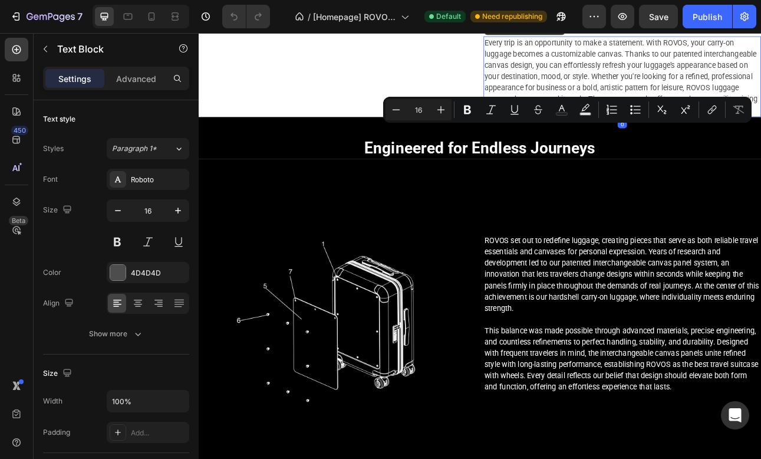
click at [761, 137] on p "Every trip is an opportunity to make a statement. With ROVOS, your carry-on lug…" at bounding box center [732, 87] width 347 height 99
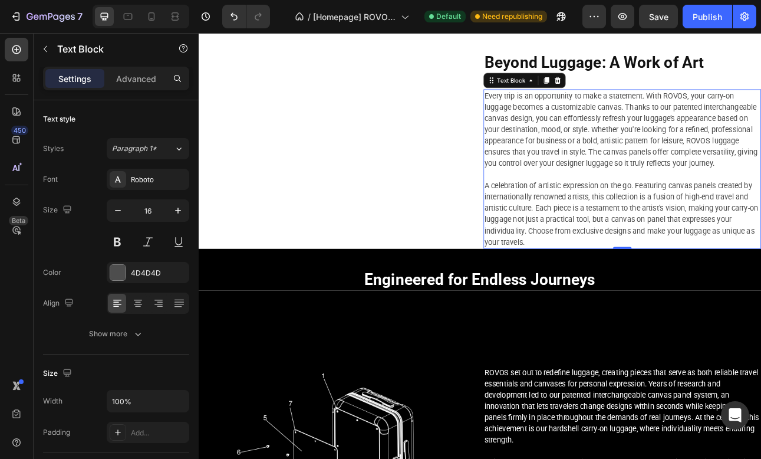
scroll to position [5495, 0]
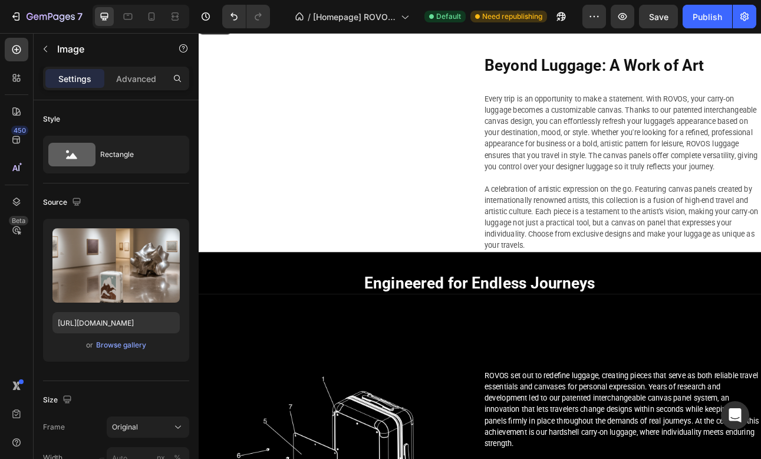
click at [434, 14] on img at bounding box center [373, 14] width 349 height 0
click at [132, 348] on div "Browse gallery" at bounding box center [121, 345] width 50 height 11
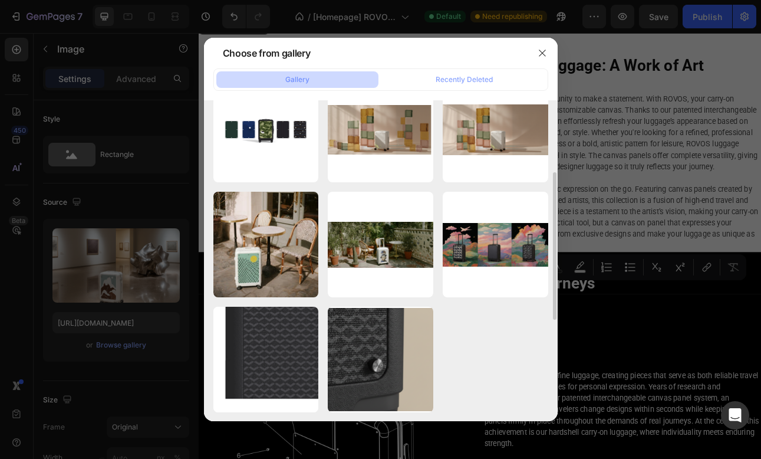
scroll to position [0, 0]
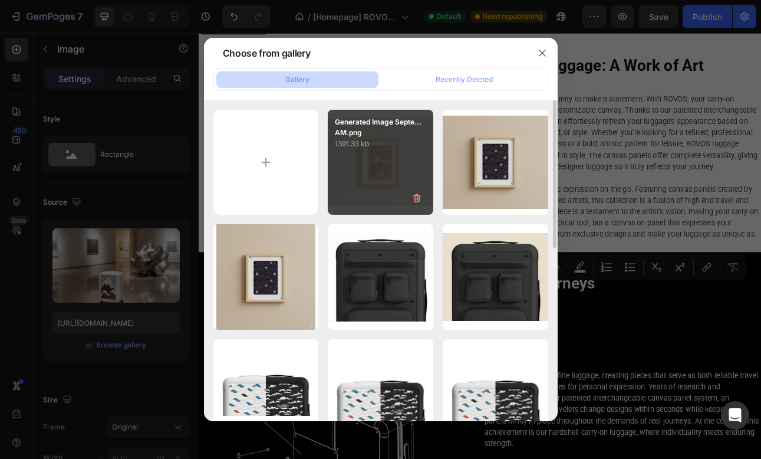
click at [379, 157] on div "Generated Image Septe...AM.png 1391.33 kb" at bounding box center [381, 163] width 106 height 106
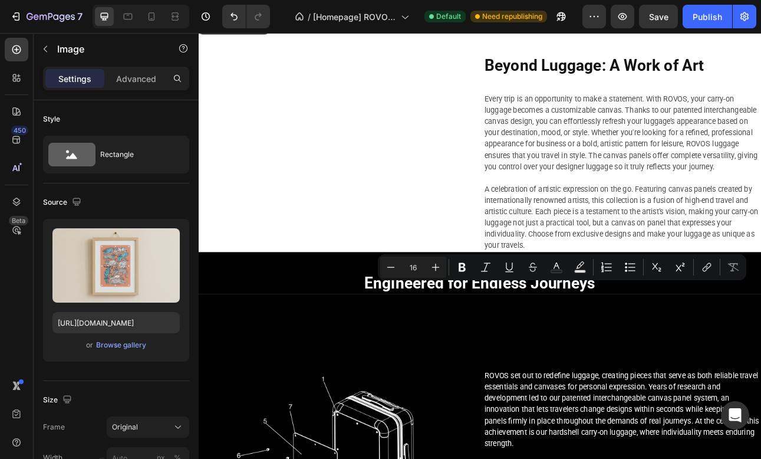
click at [357, 14] on img at bounding box center [373, 14] width 349 height 0
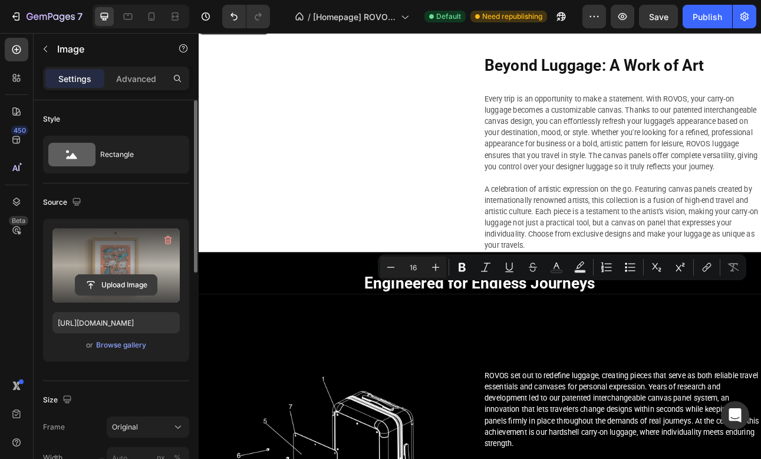
click at [117, 281] on input "file" at bounding box center [115, 285] width 81 height 20
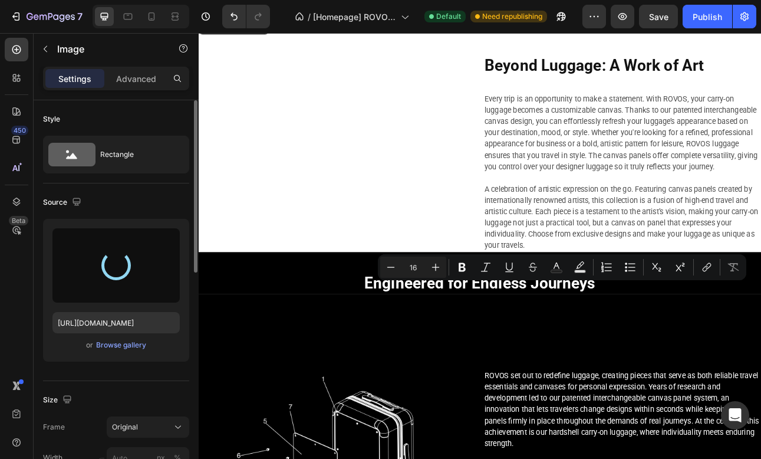
type input "https://cdn.shopify.com/s/files/1/0917/7936/7278/files/gempages_571006732801672…"
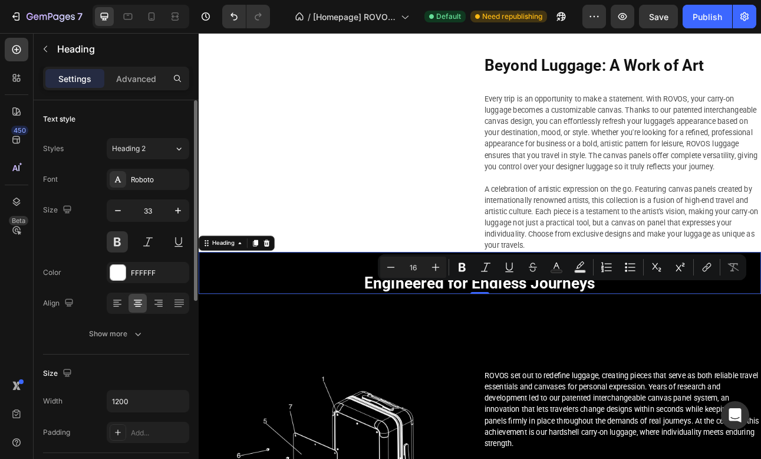
click at [545, 362] on h2 "Engineered for Endless Journeys" at bounding box center [553, 334] width 708 height 53
click at [544, 14] on img at bounding box center [373, 14] width 349 height 0
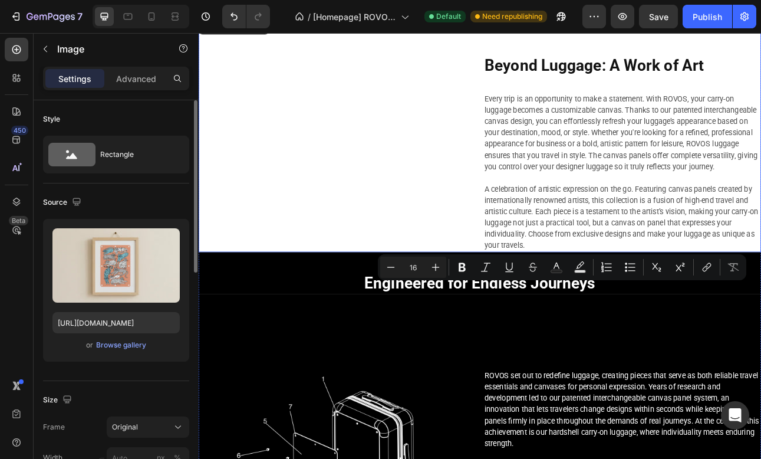
click at [554, 308] on div "Image 0 Beyond Luggage: A Work of Art Heading Every trip is an opportunity to m…" at bounding box center [553, 161] width 708 height 295
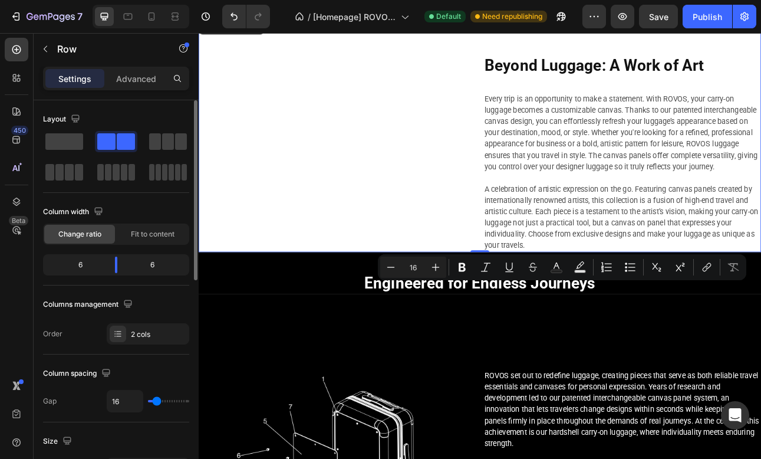
drag, startPoint x: 554, startPoint y: 362, endPoint x: 554, endPoint y: 336, distance: 26.0
click at [554, 308] on div "Image Beyond Luggage: A Work of Art Heading Every trip is an opportunity to mak…" at bounding box center [553, 161] width 708 height 295
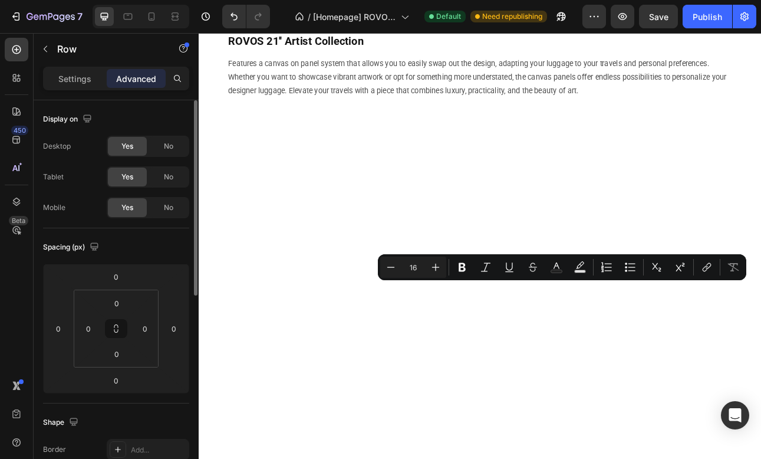
scroll to position [1392, 0]
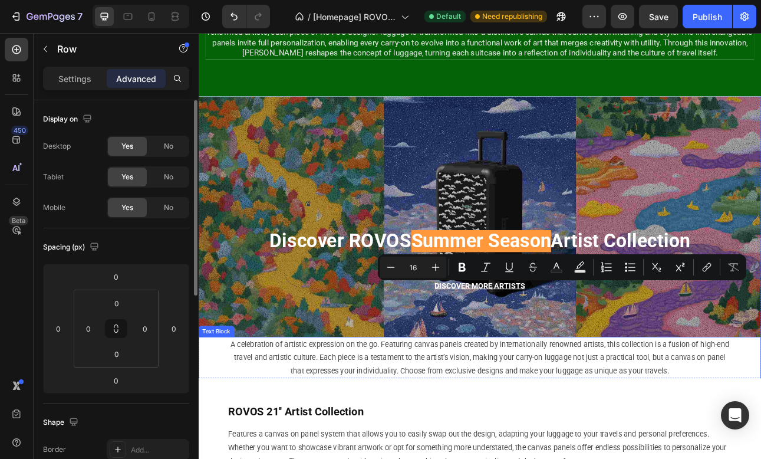
click at [614, 438] on p "A celebration of artistic expression on the go. Featuring canvas panels created…" at bounding box center [552, 441] width 633 height 51
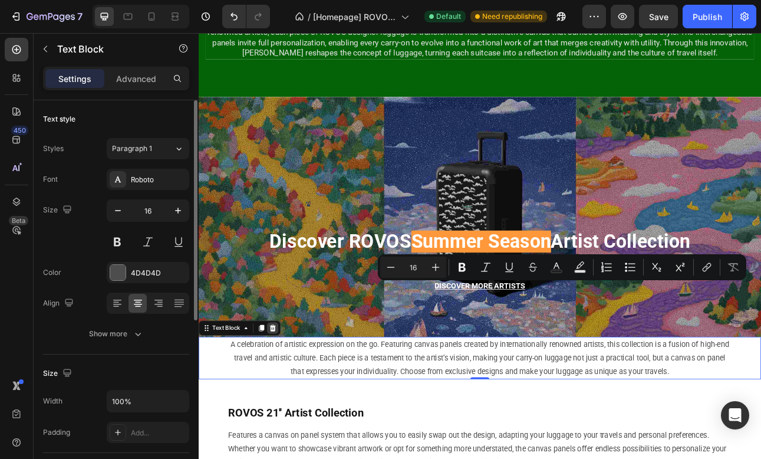
click at [295, 401] on icon at bounding box center [292, 404] width 8 height 8
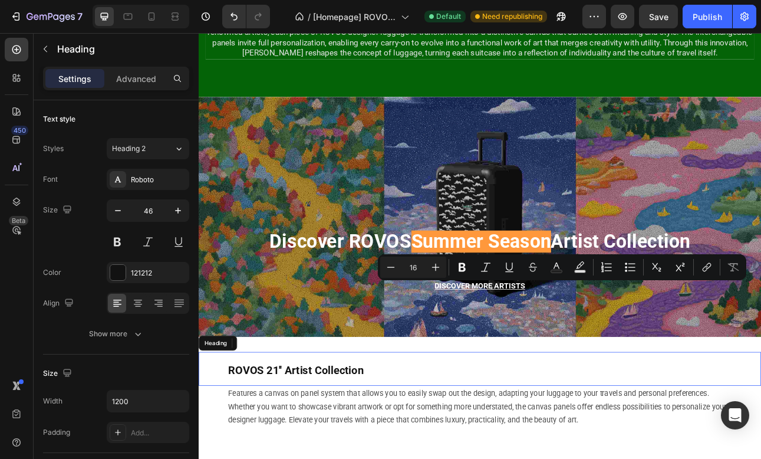
click at [522, 458] on h2 "ROVOS 21'' Artist Collection" at bounding box center [571, 455] width 672 height 42
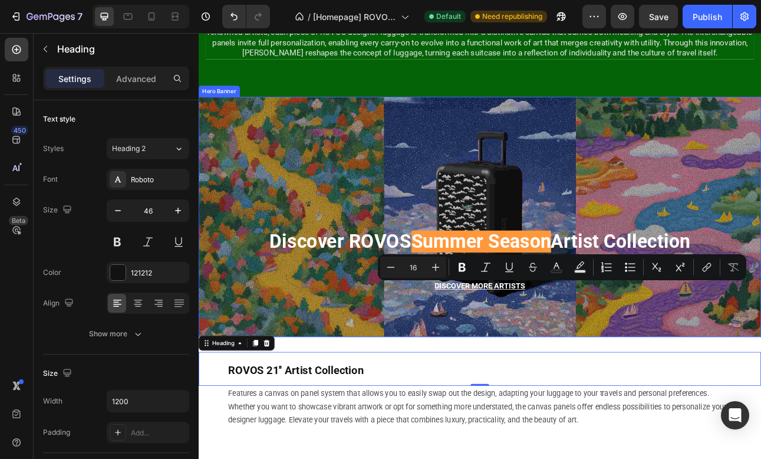
click at [590, 386] on div "Overlay" at bounding box center [553, 264] width 708 height 302
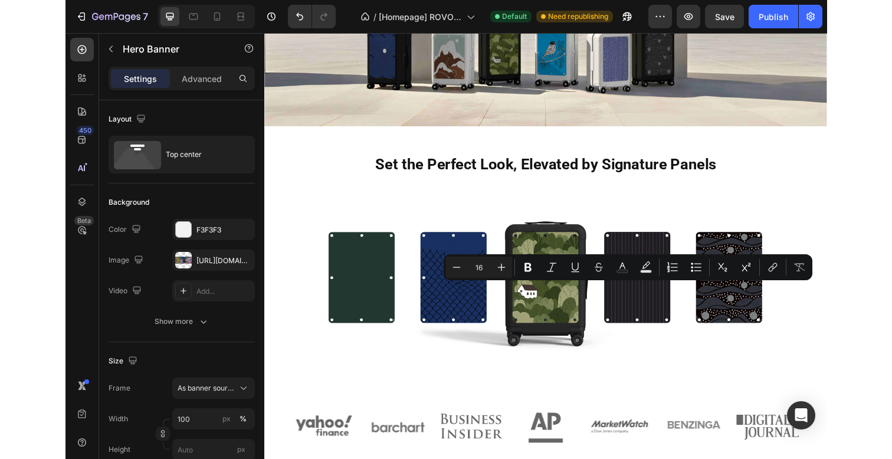
scroll to position [283, 0]
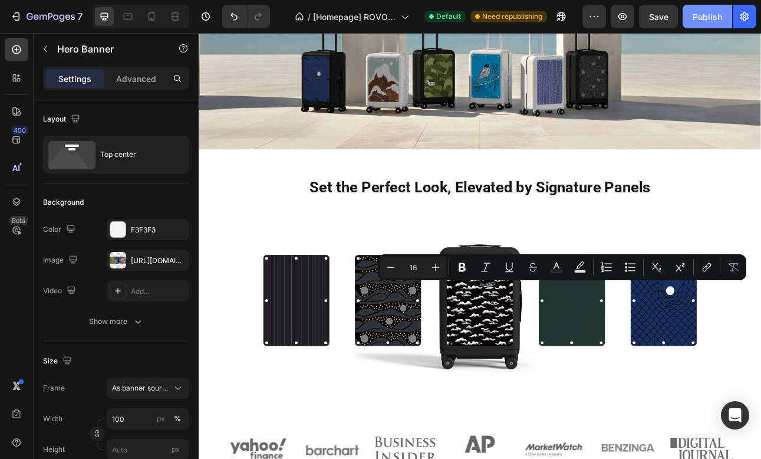
click at [697, 16] on div "Publish" at bounding box center [707, 17] width 29 height 12
